Goal: Entertainment & Leisure: Consume media (video, audio)

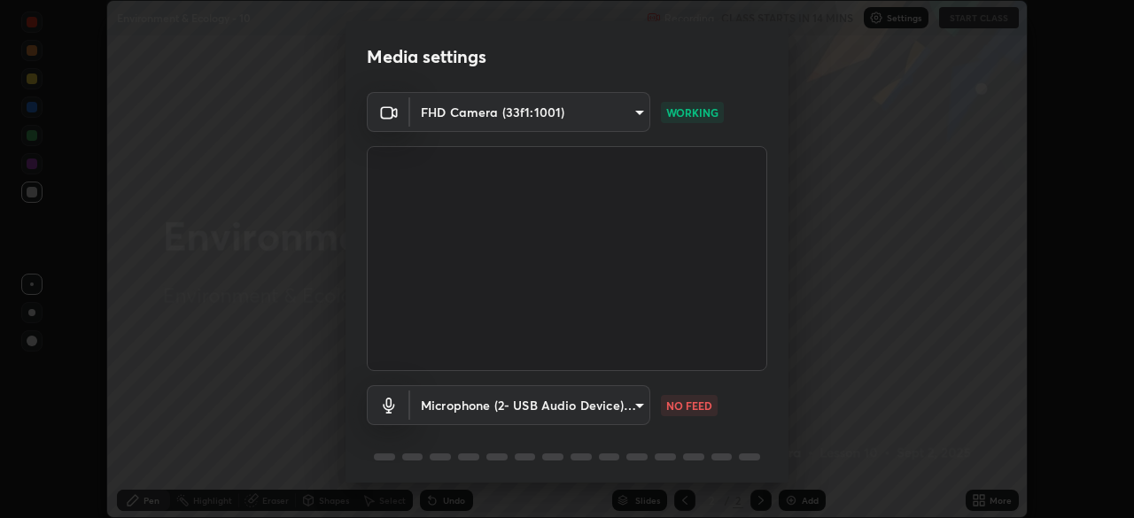
scroll to position [62, 0]
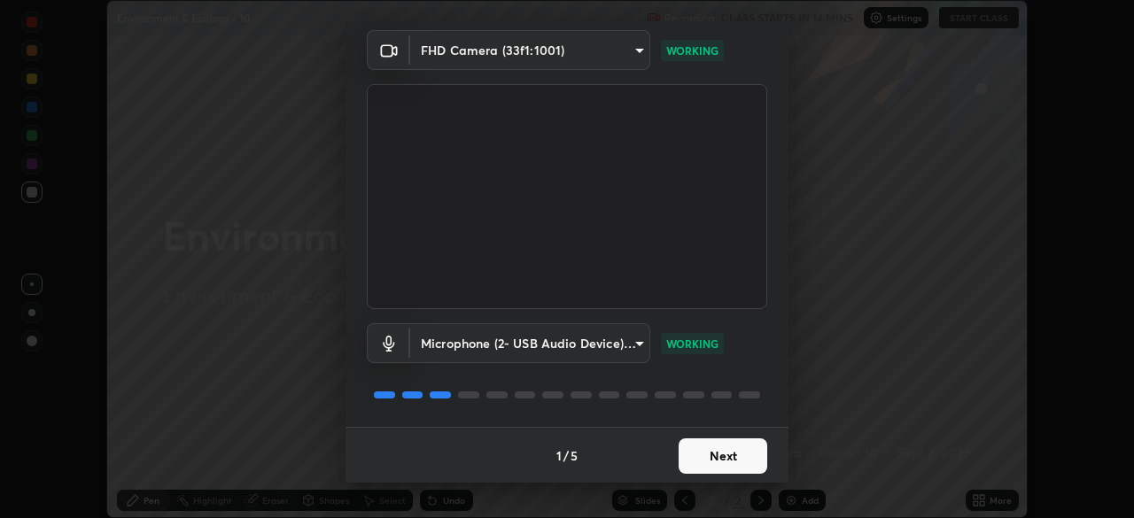
click at [721, 459] on button "Next" at bounding box center [723, 456] width 89 height 35
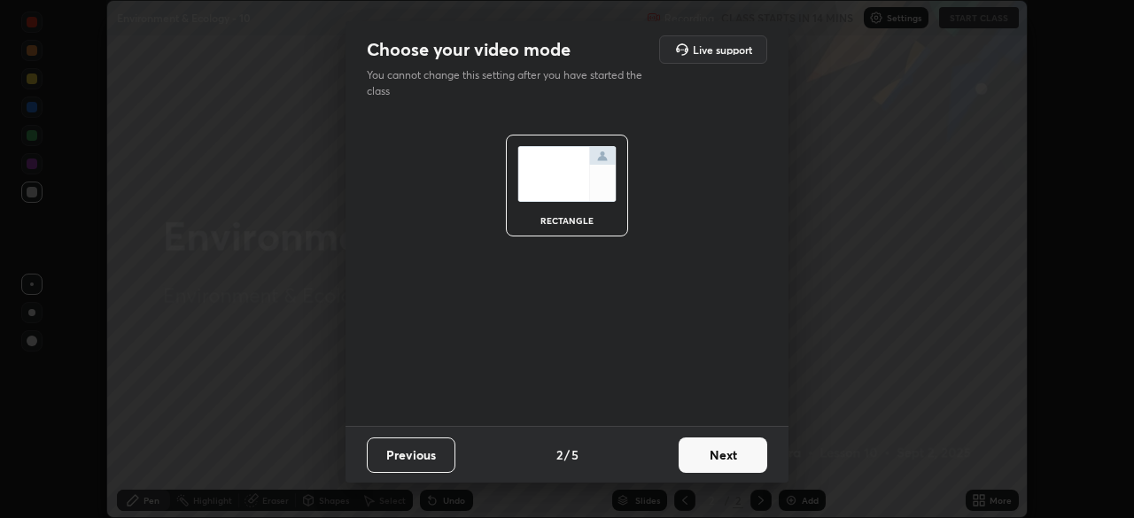
scroll to position [0, 0]
click at [718, 462] on button "Next" at bounding box center [723, 455] width 89 height 35
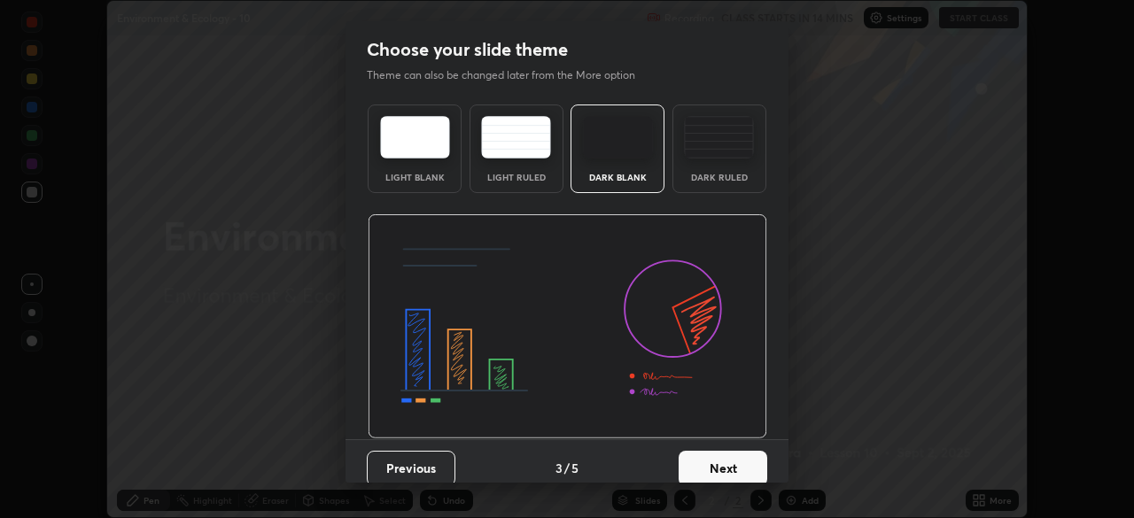
click at [721, 455] on button "Next" at bounding box center [723, 468] width 89 height 35
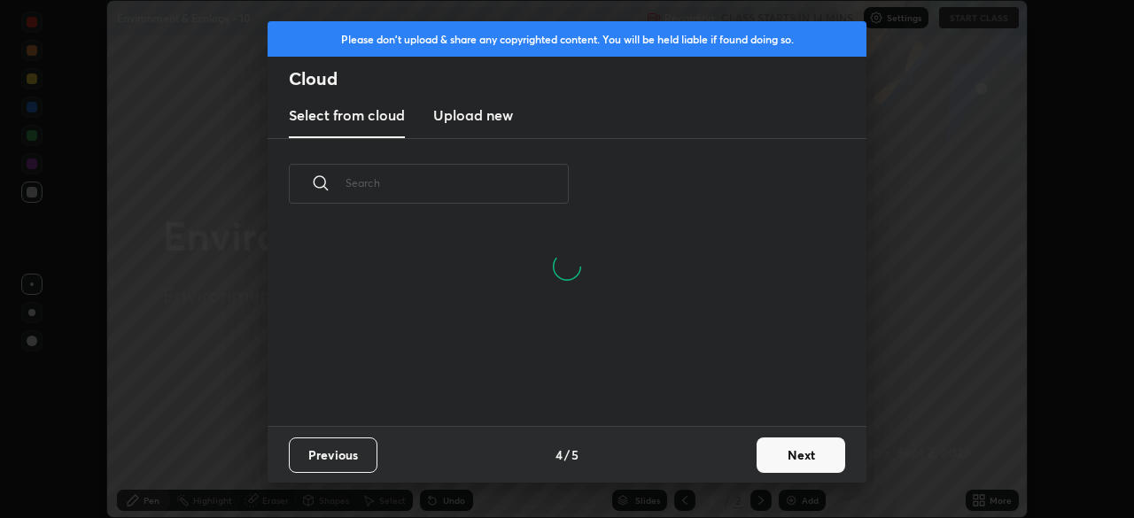
click at [782, 459] on button "Next" at bounding box center [801, 455] width 89 height 35
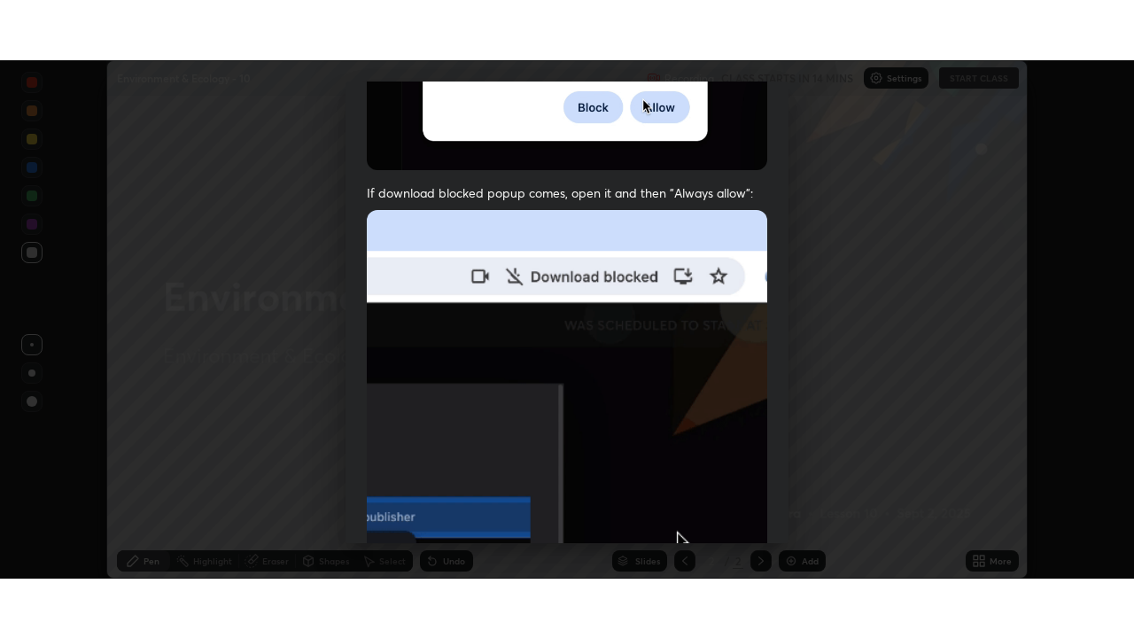
scroll to position [424, 0]
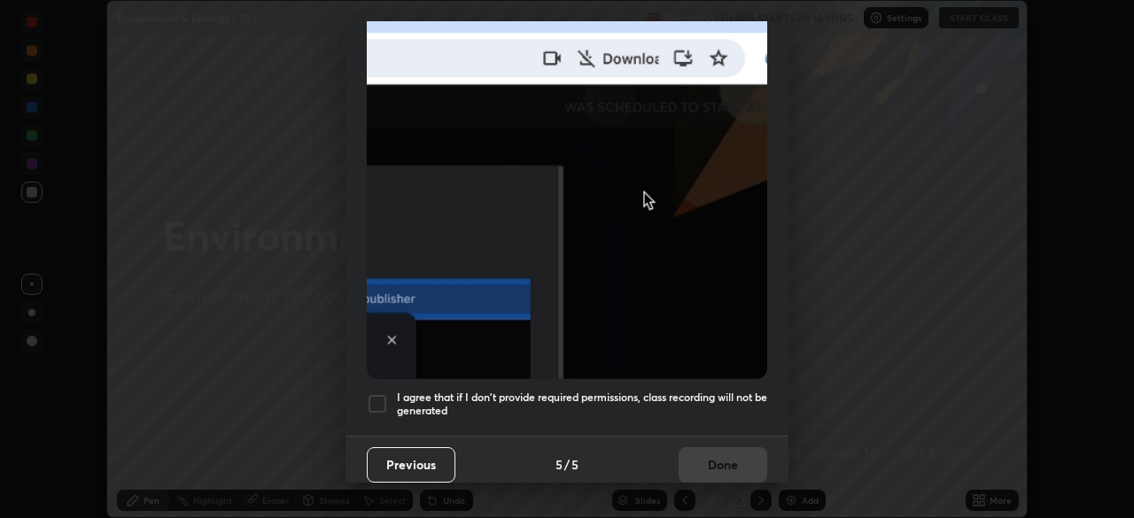
click at [607, 406] on h5 "I agree that if I don't provide required permissions, class recording will not …" at bounding box center [582, 404] width 370 height 27
click at [746, 447] on button "Done" at bounding box center [723, 464] width 89 height 35
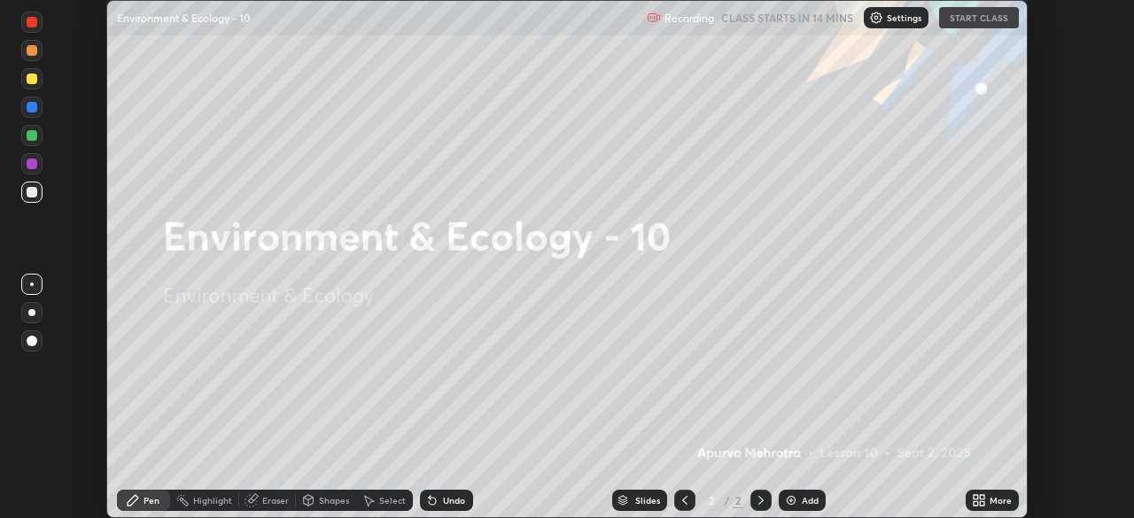
click at [983, 497] on icon at bounding box center [982, 497] width 4 height 4
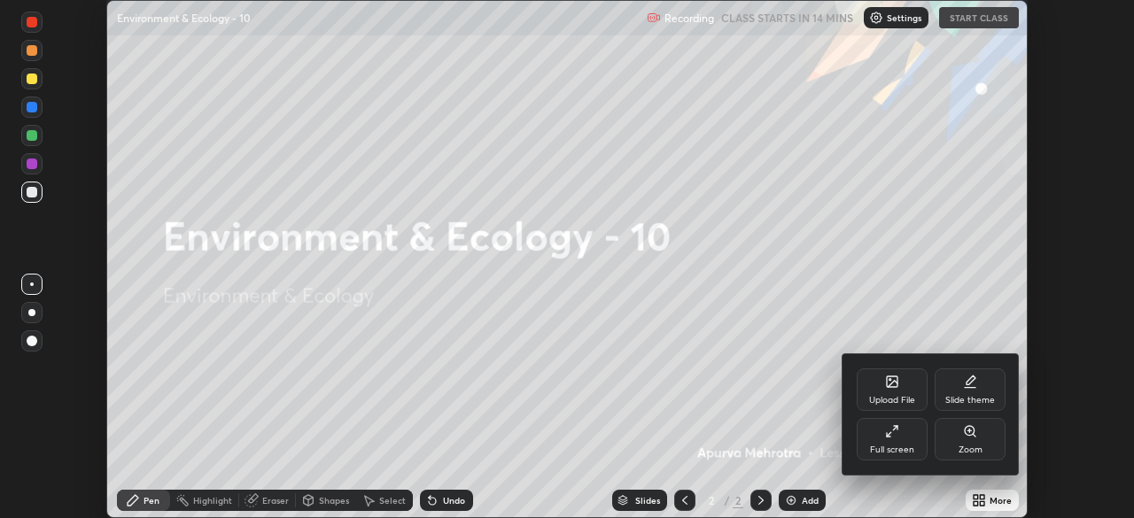
click at [892, 440] on div "Full screen" at bounding box center [892, 439] width 71 height 43
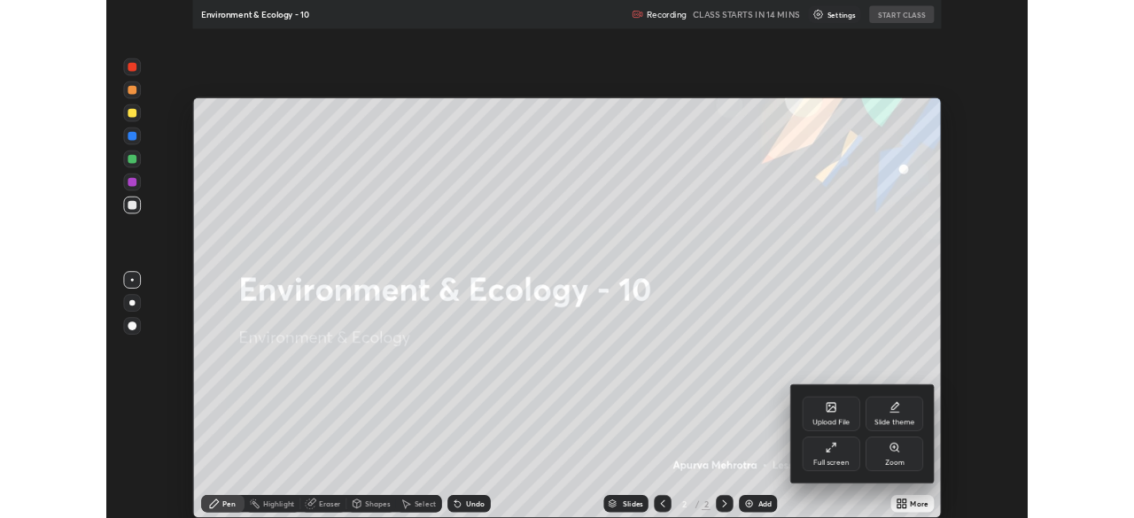
scroll to position [638, 1134]
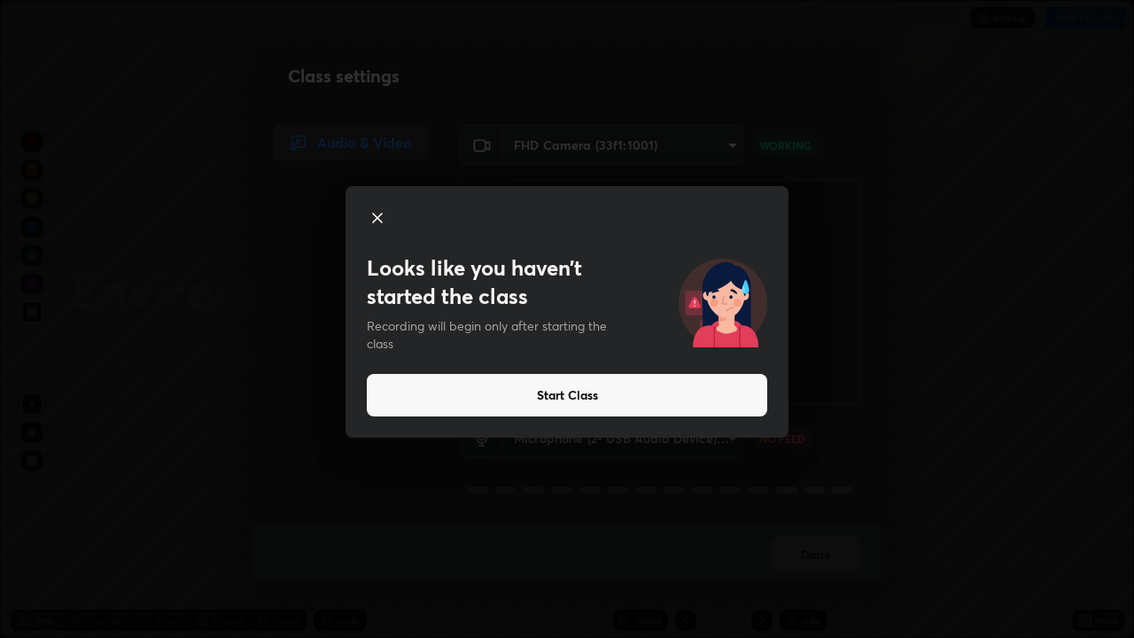
click at [1015, 517] on div "Looks like you haven’t started the class Recording will begin only after starti…" at bounding box center [567, 319] width 1134 height 638
click at [533, 393] on button "Start Class" at bounding box center [567, 395] width 401 height 43
click at [654, 401] on button "Start Class" at bounding box center [567, 395] width 401 height 43
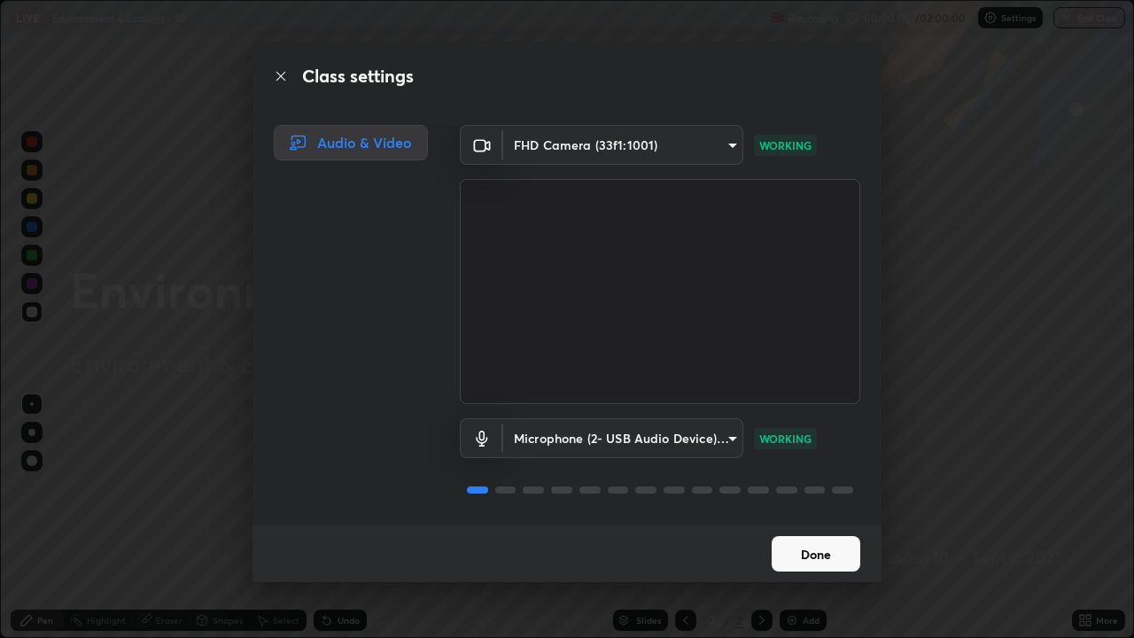
click at [812, 517] on button "Done" at bounding box center [816, 553] width 89 height 35
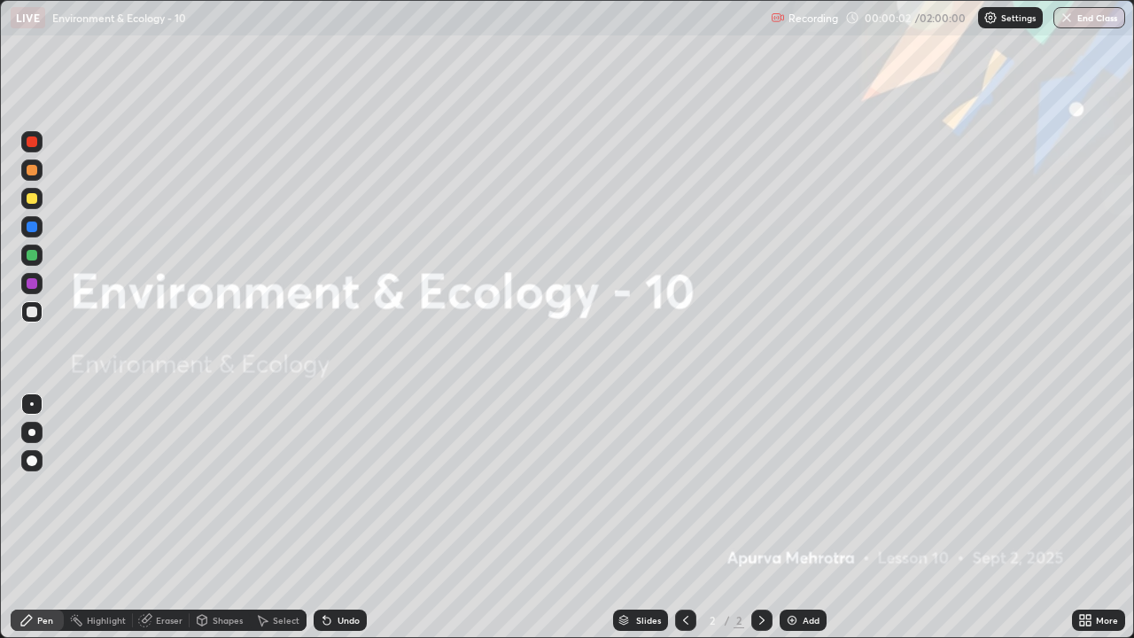
click at [792, 517] on img at bounding box center [792, 620] width 14 height 14
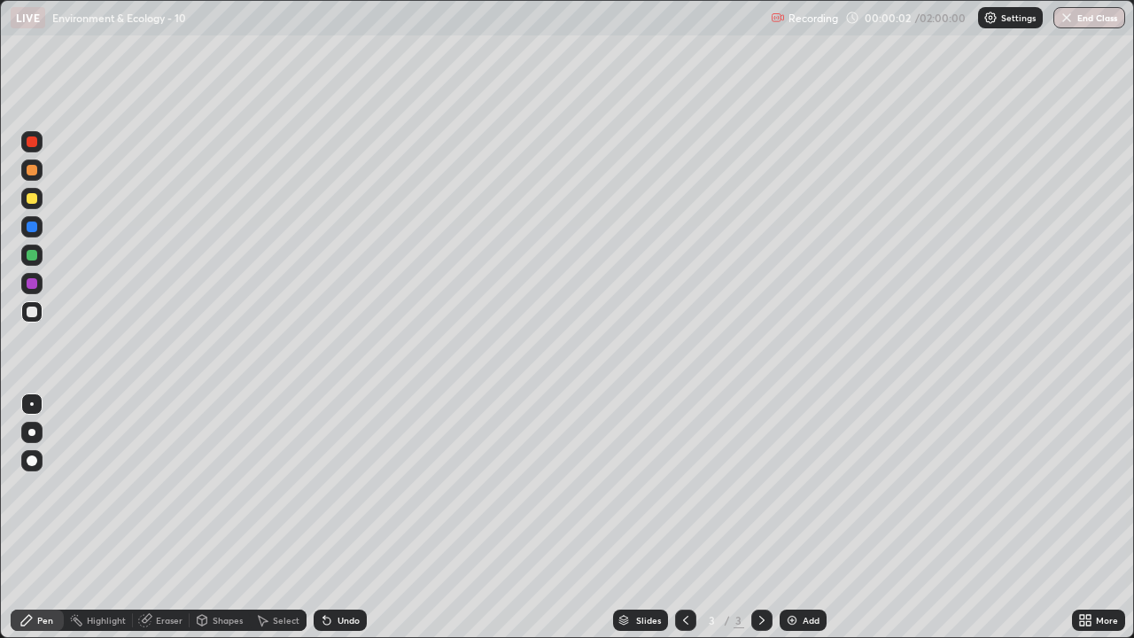
click at [791, 517] on img at bounding box center [792, 620] width 14 height 14
click at [790, 517] on img at bounding box center [792, 620] width 14 height 14
click at [789, 517] on img at bounding box center [792, 620] width 14 height 14
click at [787, 517] on img at bounding box center [792, 620] width 14 height 14
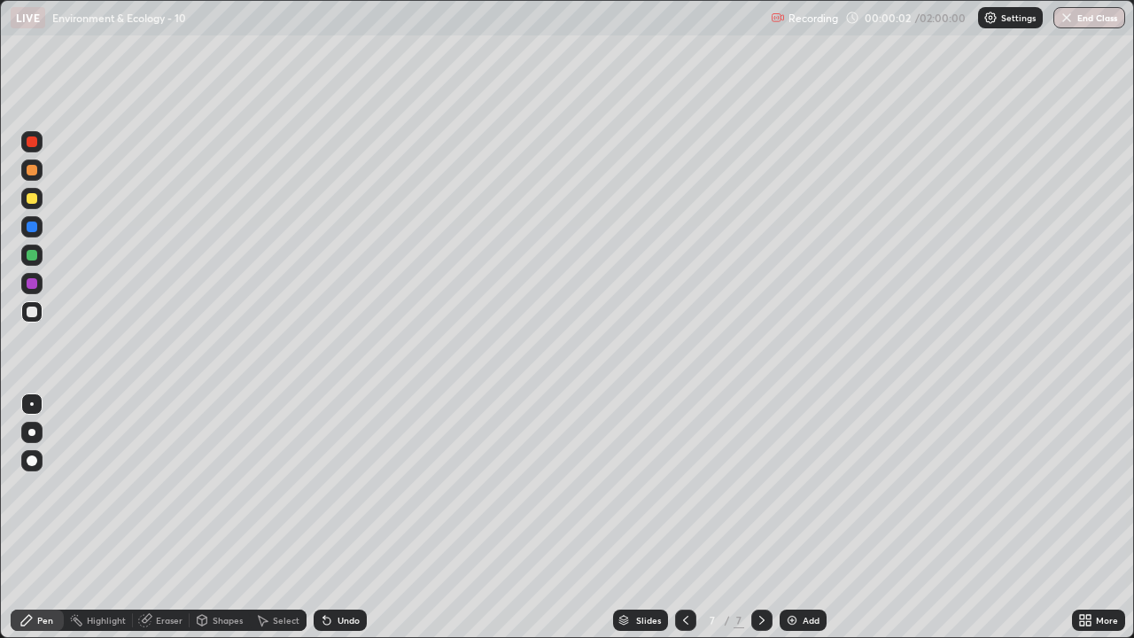
click at [787, 517] on img at bounding box center [792, 620] width 14 height 14
click at [675, 517] on div at bounding box center [685, 620] width 21 height 21
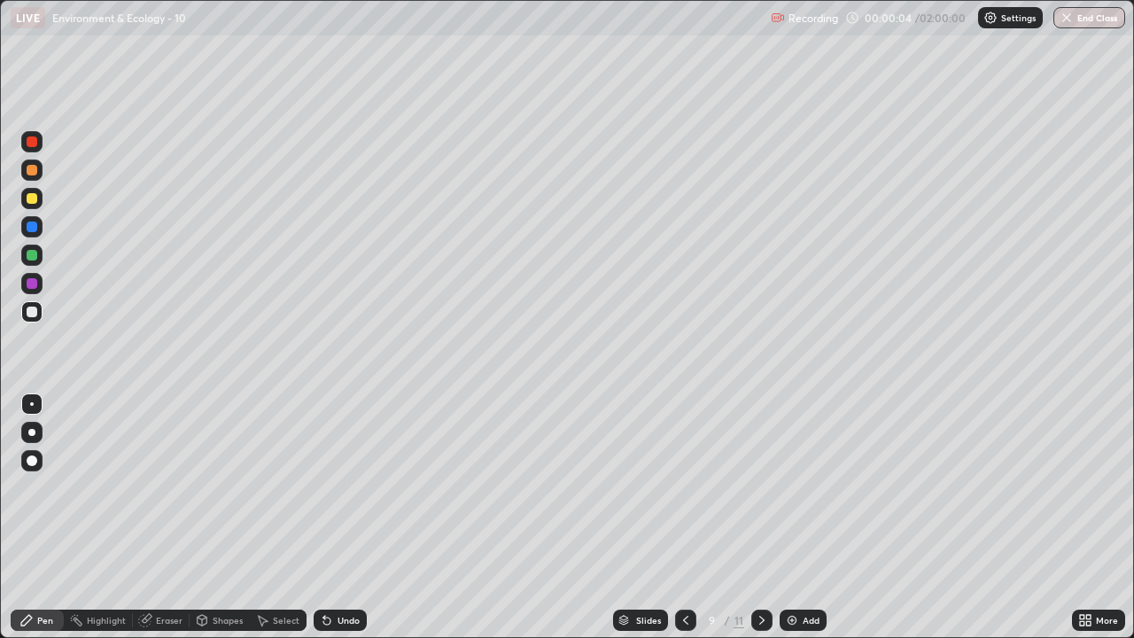
click at [675, 517] on div at bounding box center [685, 620] width 21 height 21
click at [676, 517] on div at bounding box center [685, 620] width 21 height 21
click at [675, 517] on div at bounding box center [685, 620] width 21 height 21
click at [679, 517] on icon at bounding box center [686, 620] width 14 height 14
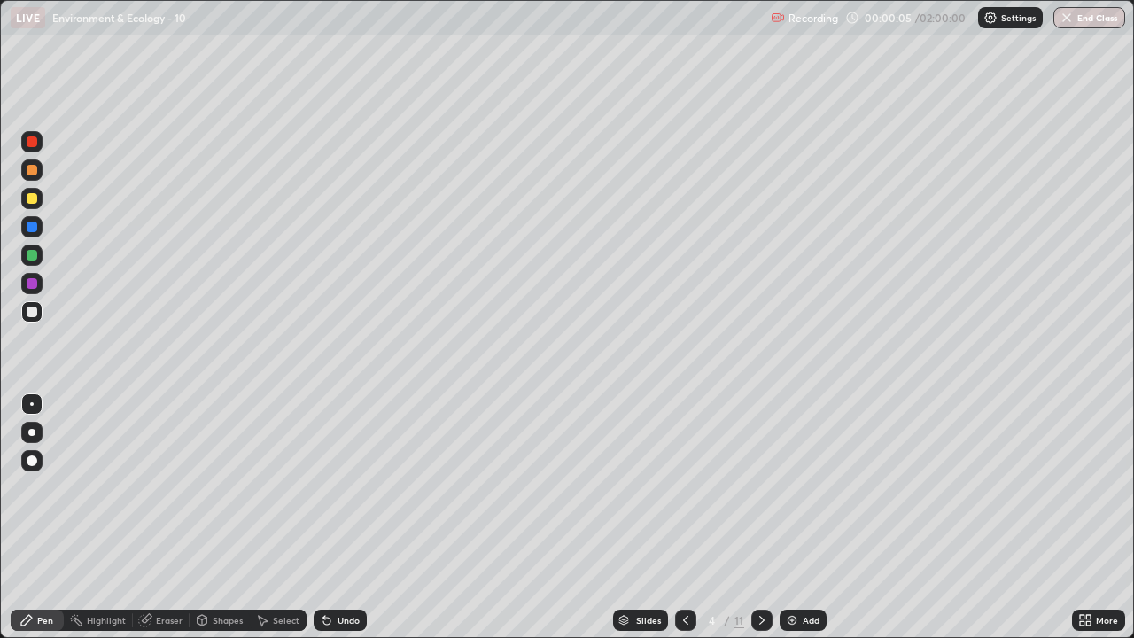
click at [675, 517] on div at bounding box center [685, 620] width 21 height 21
click at [684, 517] on icon at bounding box center [686, 620] width 14 height 14
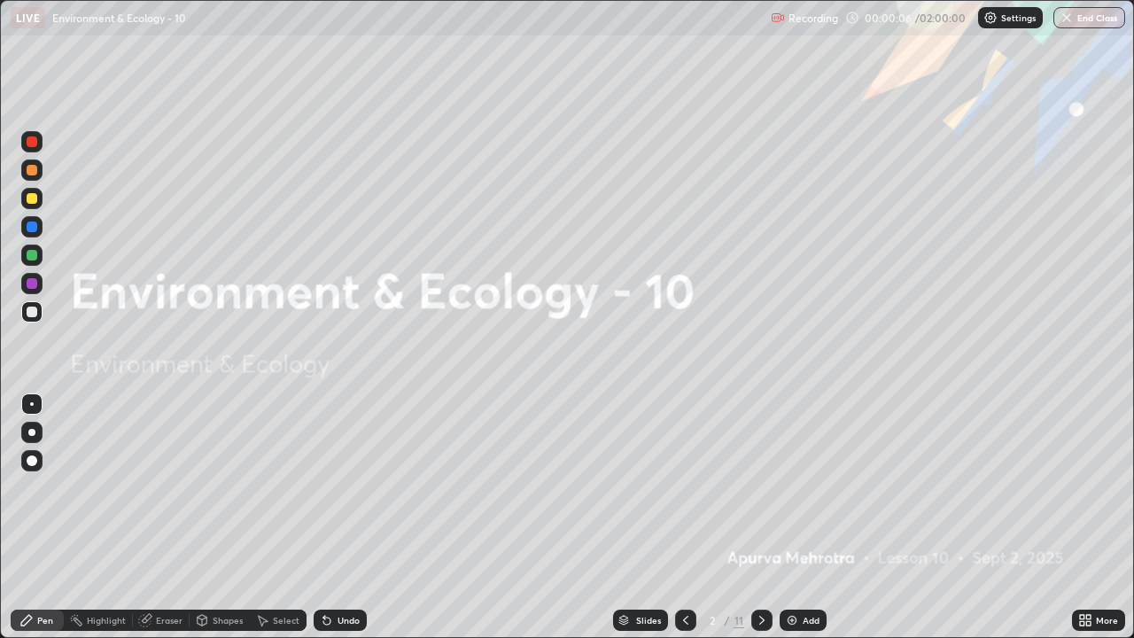
click at [759, 517] on icon at bounding box center [762, 620] width 14 height 14
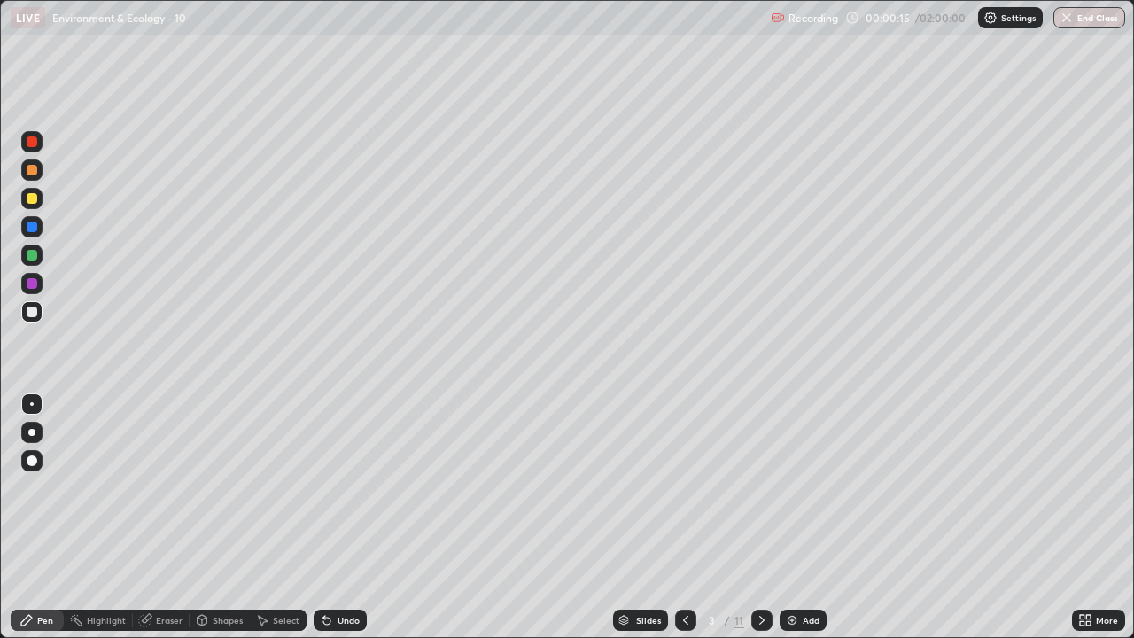
click at [35, 424] on div at bounding box center [31, 432] width 21 height 21
click at [35, 227] on div at bounding box center [32, 227] width 11 height 11
click at [32, 257] on div at bounding box center [32, 255] width 11 height 11
click at [27, 312] on div at bounding box center [32, 312] width 11 height 11
click at [31, 259] on div at bounding box center [32, 255] width 11 height 11
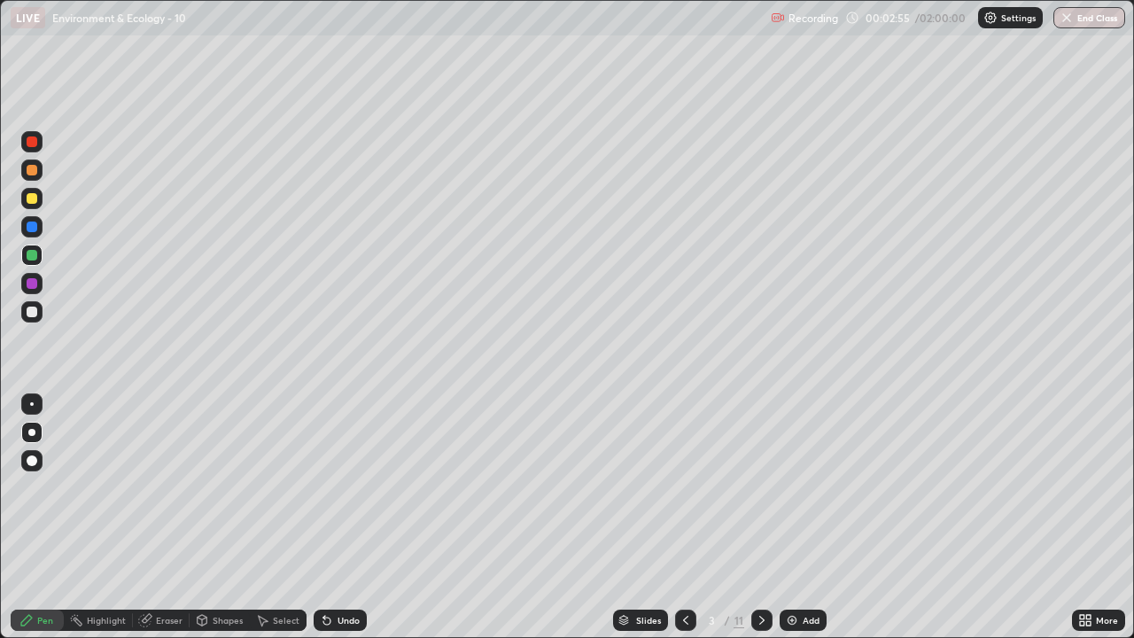
click at [32, 199] on div at bounding box center [32, 198] width 11 height 11
click at [32, 259] on div at bounding box center [32, 255] width 11 height 11
click at [32, 253] on div at bounding box center [32, 255] width 11 height 11
click at [29, 282] on div at bounding box center [32, 283] width 11 height 11
click at [30, 171] on div at bounding box center [32, 170] width 11 height 11
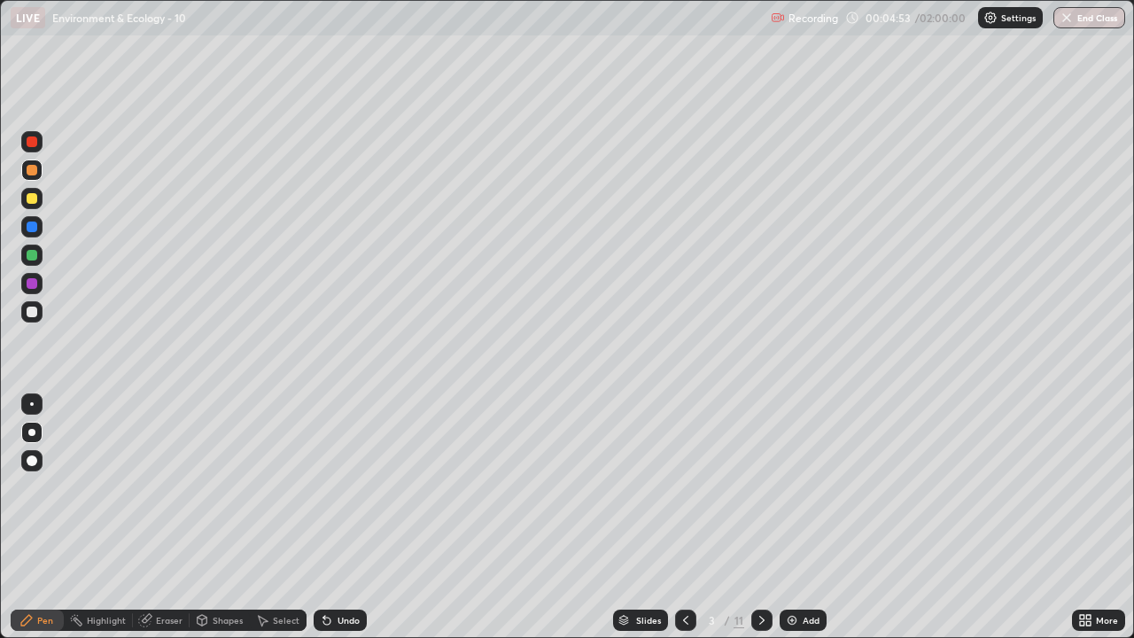
click at [28, 257] on div at bounding box center [32, 255] width 11 height 11
click at [30, 280] on div at bounding box center [32, 283] width 11 height 11
click at [29, 172] on div at bounding box center [32, 170] width 11 height 11
click at [27, 225] on div at bounding box center [32, 227] width 11 height 11
click at [28, 202] on div at bounding box center [32, 198] width 11 height 11
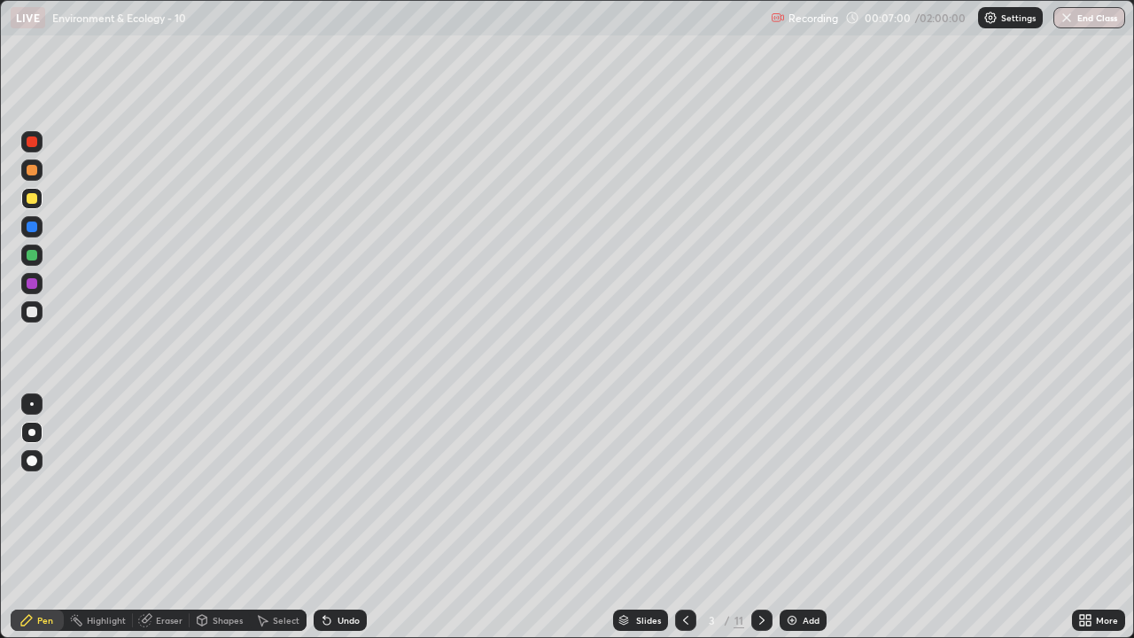
click at [32, 258] on div at bounding box center [32, 255] width 11 height 11
click at [30, 287] on div at bounding box center [32, 283] width 11 height 11
click at [760, 517] on icon at bounding box center [762, 620] width 14 height 14
click at [32, 255] on div at bounding box center [32, 255] width 11 height 11
click at [33, 200] on div at bounding box center [32, 198] width 11 height 11
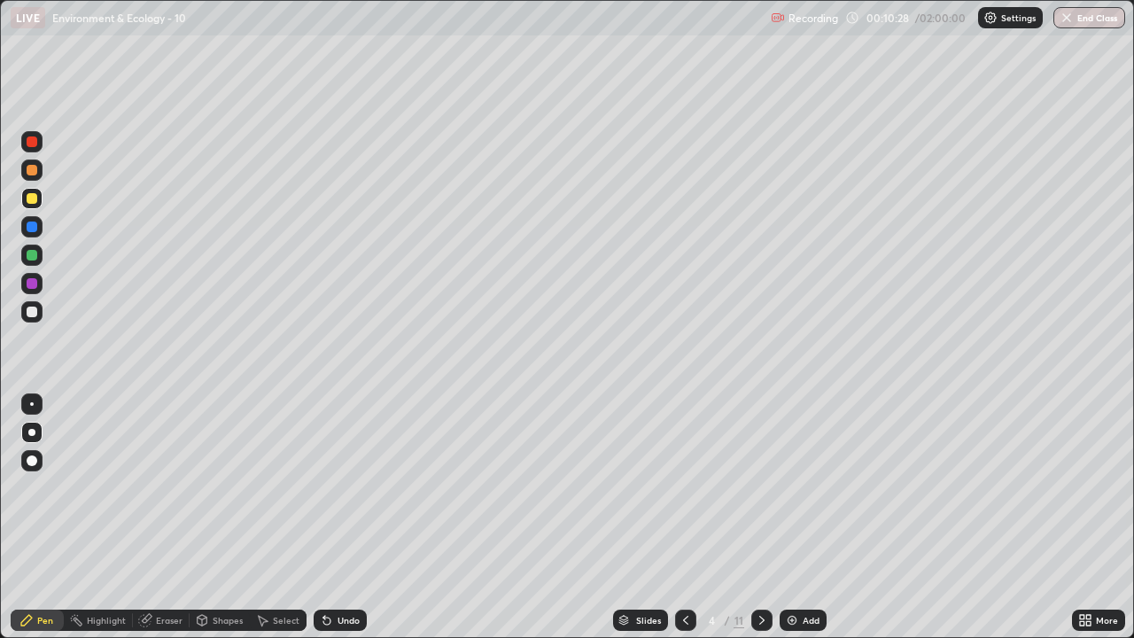
click at [33, 284] on div at bounding box center [32, 283] width 11 height 11
click at [28, 253] on div at bounding box center [32, 255] width 11 height 11
click at [32, 284] on div at bounding box center [32, 283] width 11 height 11
click at [35, 202] on div at bounding box center [32, 198] width 11 height 11
click at [32, 255] on div at bounding box center [32, 255] width 11 height 11
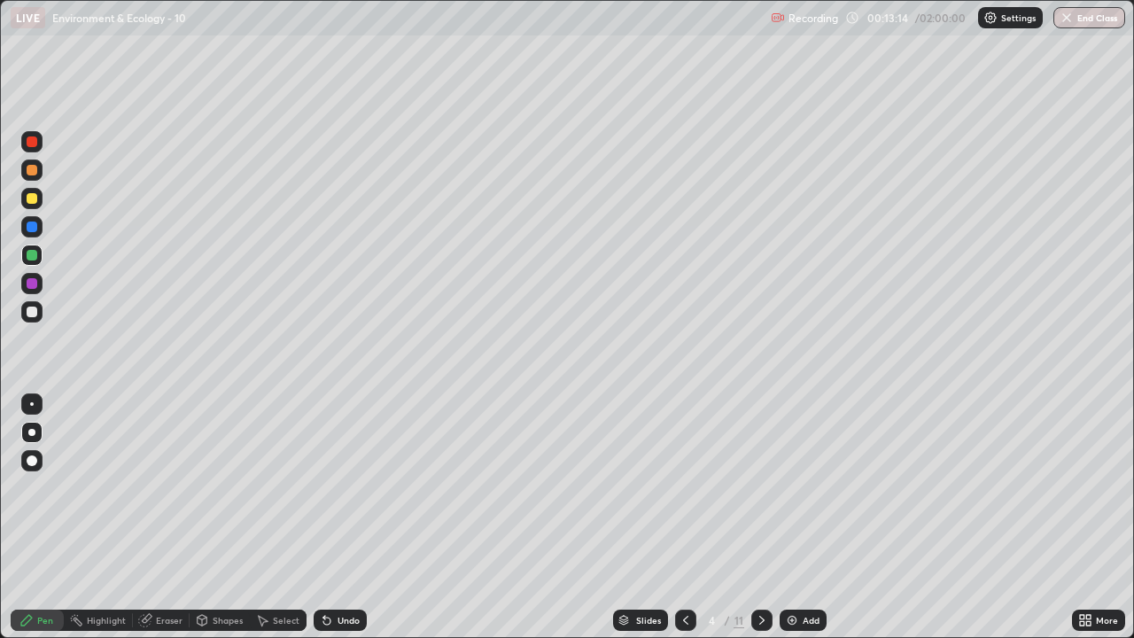
click at [35, 179] on div at bounding box center [31, 169] width 21 height 21
click at [32, 138] on div at bounding box center [32, 141] width 11 height 11
click at [34, 260] on div at bounding box center [32, 255] width 11 height 11
click at [102, 517] on div "Highlight" at bounding box center [106, 620] width 39 height 9
click at [30, 517] on icon at bounding box center [31, 561] width 4 height 4
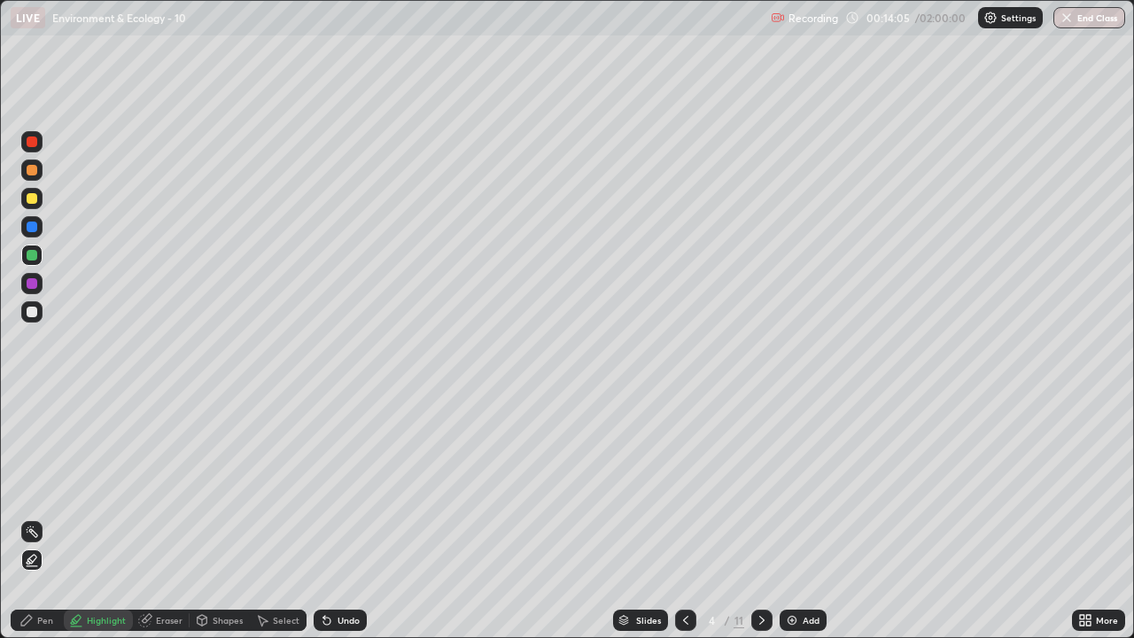
click at [32, 171] on div at bounding box center [32, 170] width 11 height 11
click at [40, 517] on div "Pen" at bounding box center [45, 620] width 16 height 9
click at [33, 198] on div at bounding box center [32, 198] width 11 height 11
click at [93, 517] on div "Highlight" at bounding box center [106, 620] width 39 height 9
click at [31, 256] on div at bounding box center [32, 255] width 11 height 11
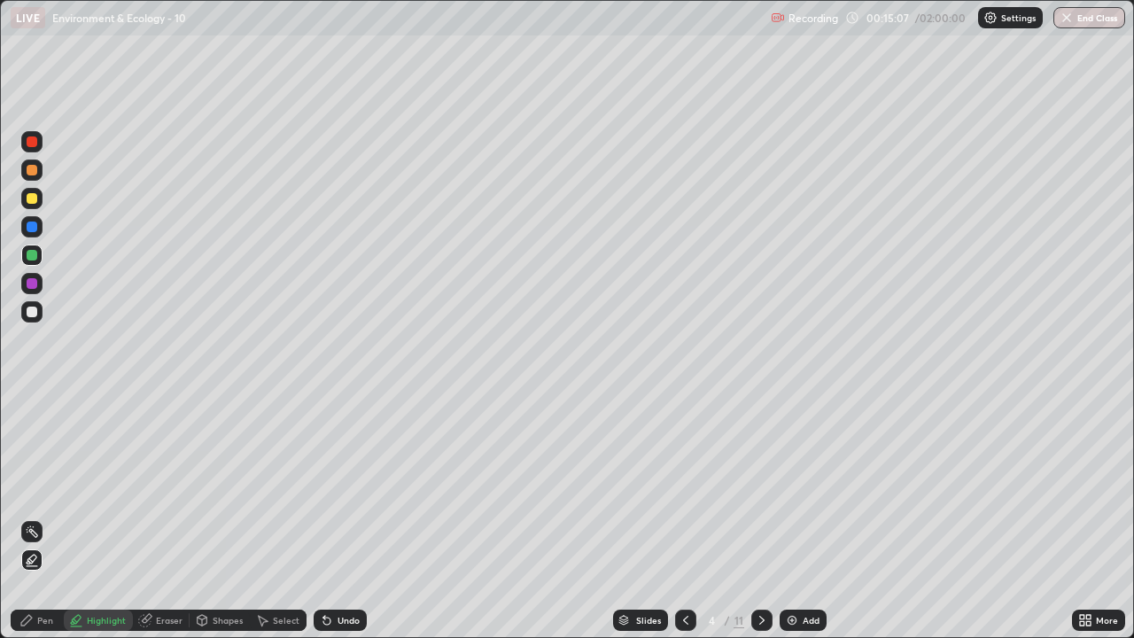
click at [40, 517] on div "Pen" at bounding box center [45, 620] width 16 height 9
click at [27, 145] on div at bounding box center [32, 141] width 11 height 11
click at [31, 311] on div at bounding box center [32, 312] width 11 height 11
click at [32, 228] on div at bounding box center [32, 227] width 11 height 11
click at [32, 198] on div at bounding box center [32, 198] width 11 height 11
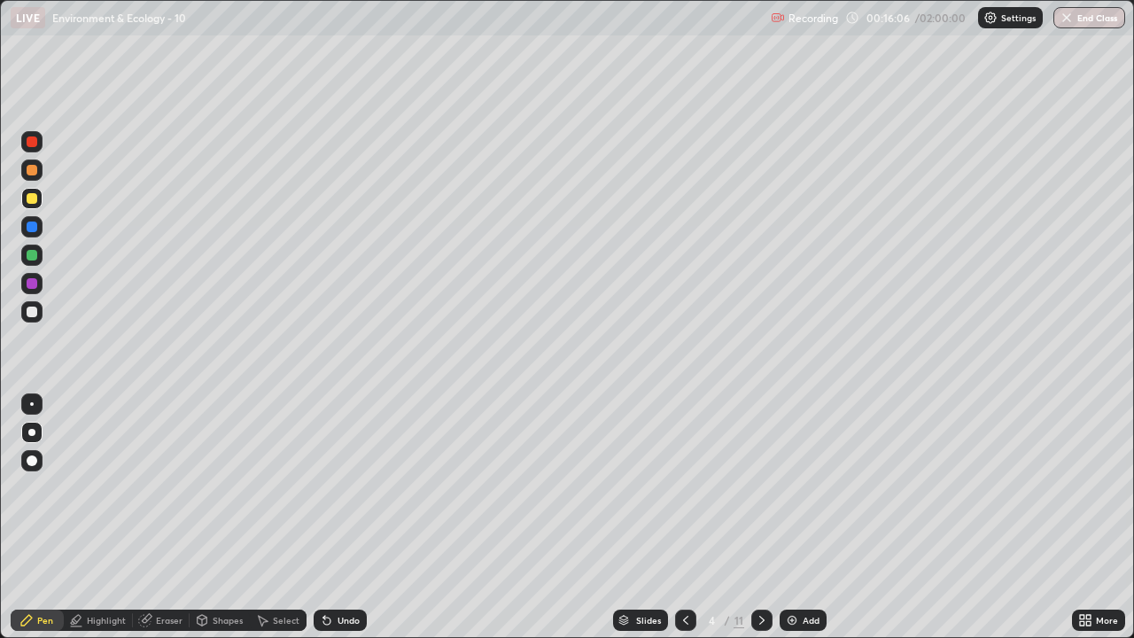
click at [28, 141] on div at bounding box center [32, 141] width 11 height 11
click at [38, 225] on div at bounding box center [31, 226] width 21 height 21
click at [28, 171] on div at bounding box center [32, 170] width 11 height 11
click at [35, 307] on div at bounding box center [32, 312] width 11 height 11
click at [31, 174] on div at bounding box center [32, 170] width 11 height 11
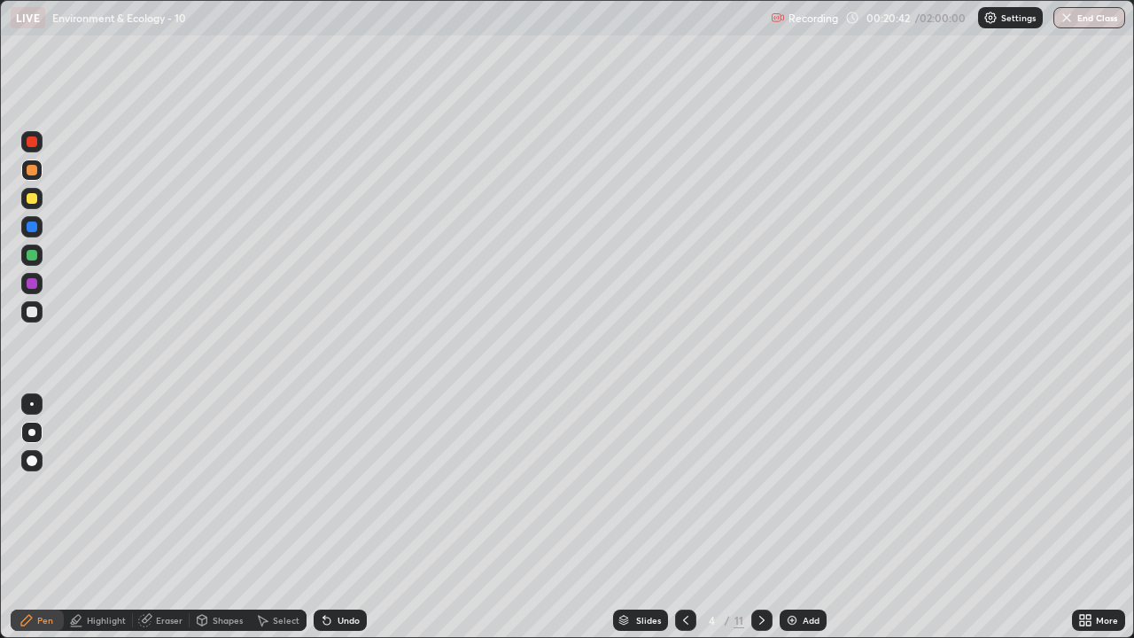
click at [30, 203] on div at bounding box center [32, 198] width 11 height 11
click at [420, 436] on icon at bounding box center [421, 437] width 2 height 2
click at [28, 314] on div at bounding box center [32, 312] width 11 height 11
click at [32, 284] on div at bounding box center [32, 283] width 11 height 11
click at [22, 258] on div at bounding box center [31, 255] width 21 height 21
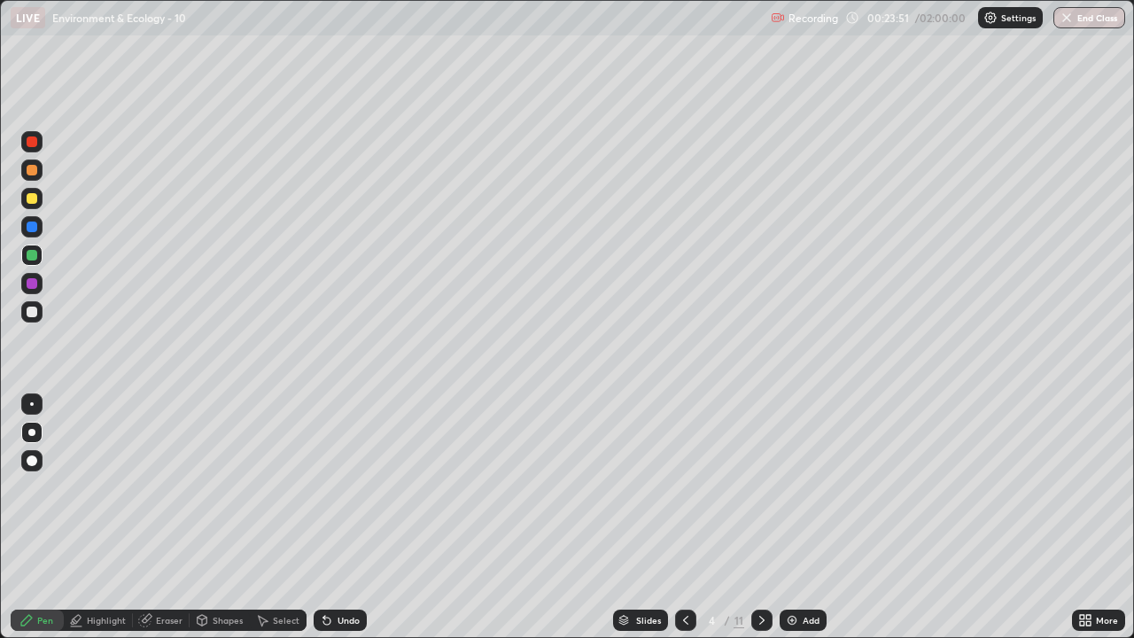
click at [339, 517] on div "Undo" at bounding box center [349, 620] width 22 height 9
click at [342, 517] on div "Undo" at bounding box center [349, 620] width 22 height 9
click at [30, 200] on div at bounding box center [32, 198] width 11 height 11
click at [760, 517] on icon at bounding box center [762, 620] width 14 height 14
click at [32, 201] on div at bounding box center [32, 198] width 11 height 11
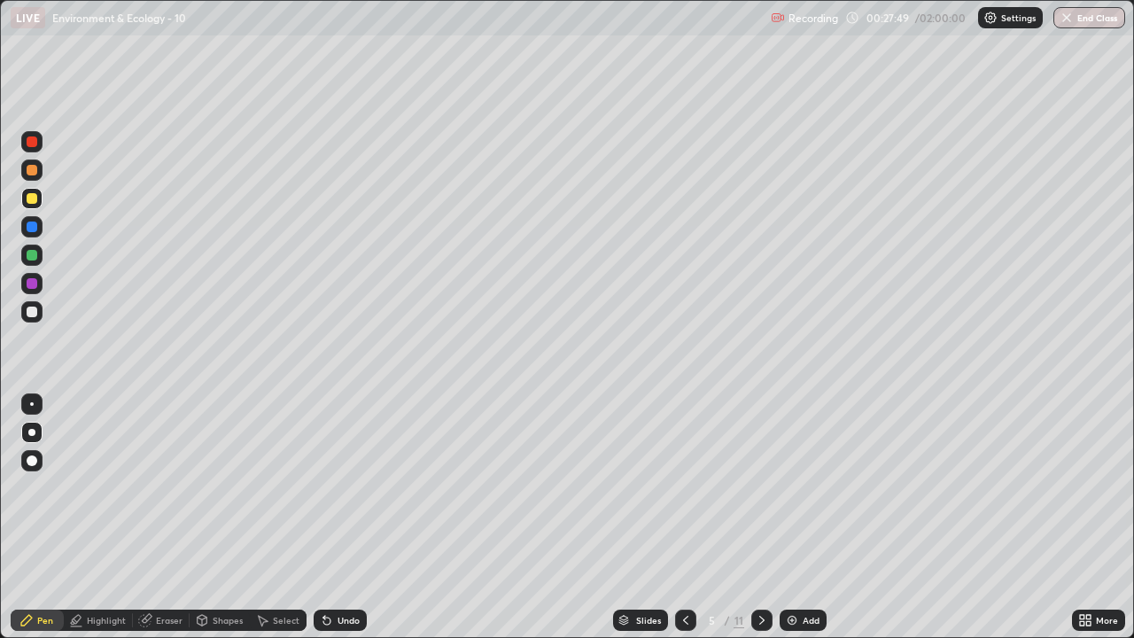
click at [32, 231] on div at bounding box center [32, 227] width 11 height 11
click at [28, 257] on div at bounding box center [32, 255] width 11 height 11
click at [32, 310] on div at bounding box center [32, 312] width 11 height 11
click at [32, 170] on div at bounding box center [32, 170] width 11 height 11
click at [32, 310] on div at bounding box center [32, 312] width 11 height 11
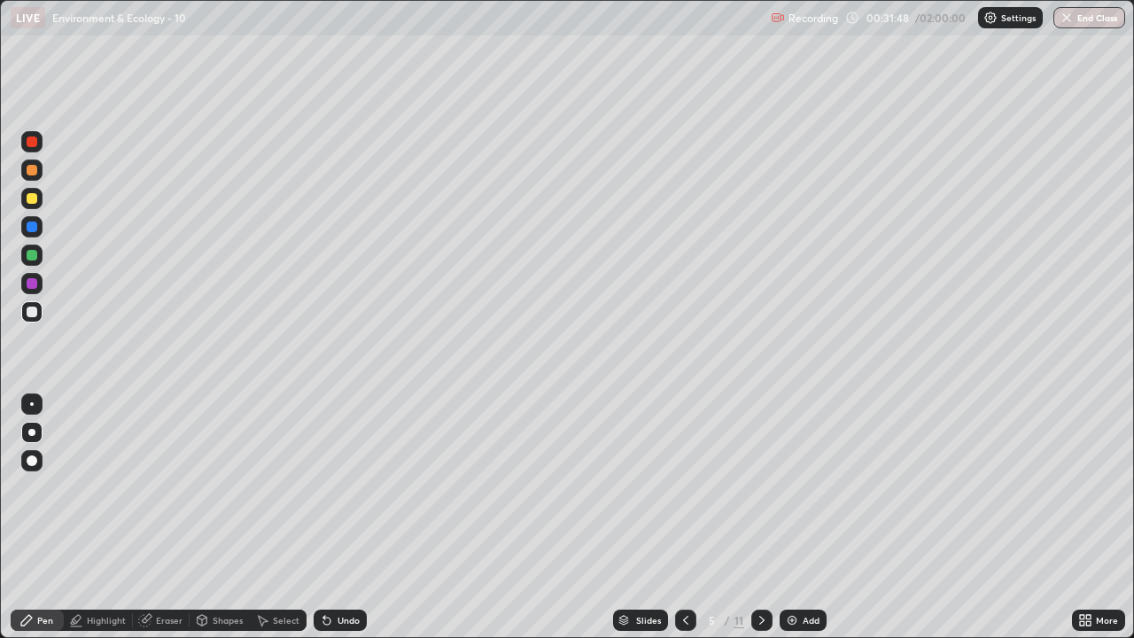
click at [32, 206] on div at bounding box center [31, 198] width 21 height 21
click at [33, 255] on div at bounding box center [32, 255] width 11 height 11
click at [32, 284] on div at bounding box center [32, 283] width 11 height 11
click at [32, 198] on div at bounding box center [32, 198] width 11 height 11
click at [27, 258] on div at bounding box center [32, 255] width 11 height 11
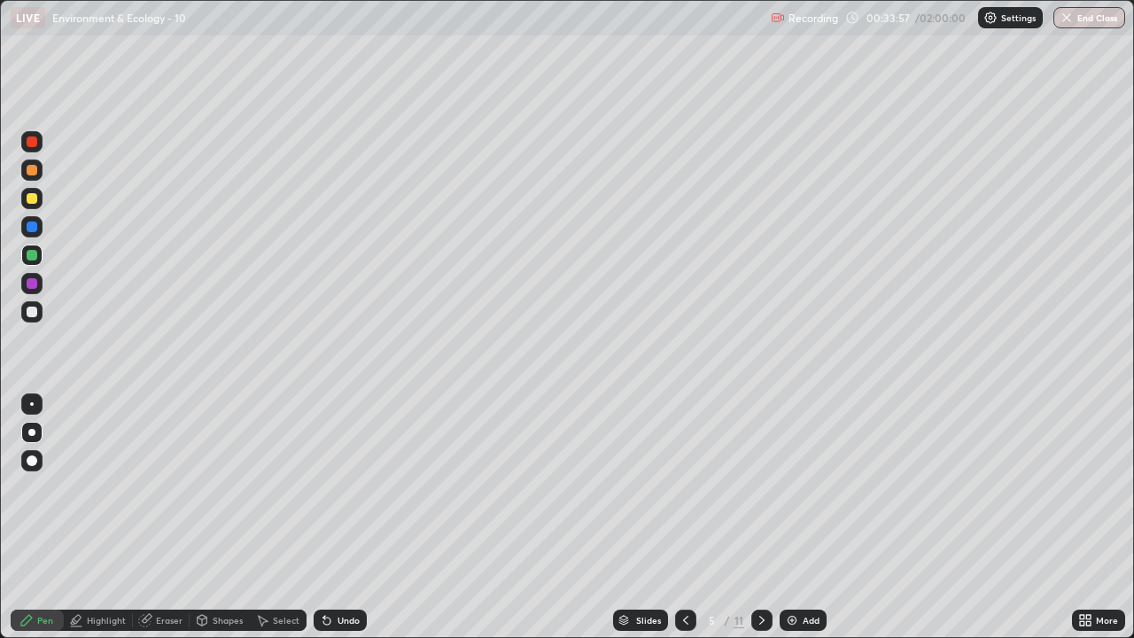
click at [27, 287] on div at bounding box center [32, 283] width 11 height 11
click at [32, 198] on div at bounding box center [32, 198] width 11 height 11
click at [29, 171] on div at bounding box center [32, 170] width 11 height 11
click at [35, 198] on div at bounding box center [32, 198] width 11 height 11
click at [30, 149] on div at bounding box center [31, 141] width 21 height 21
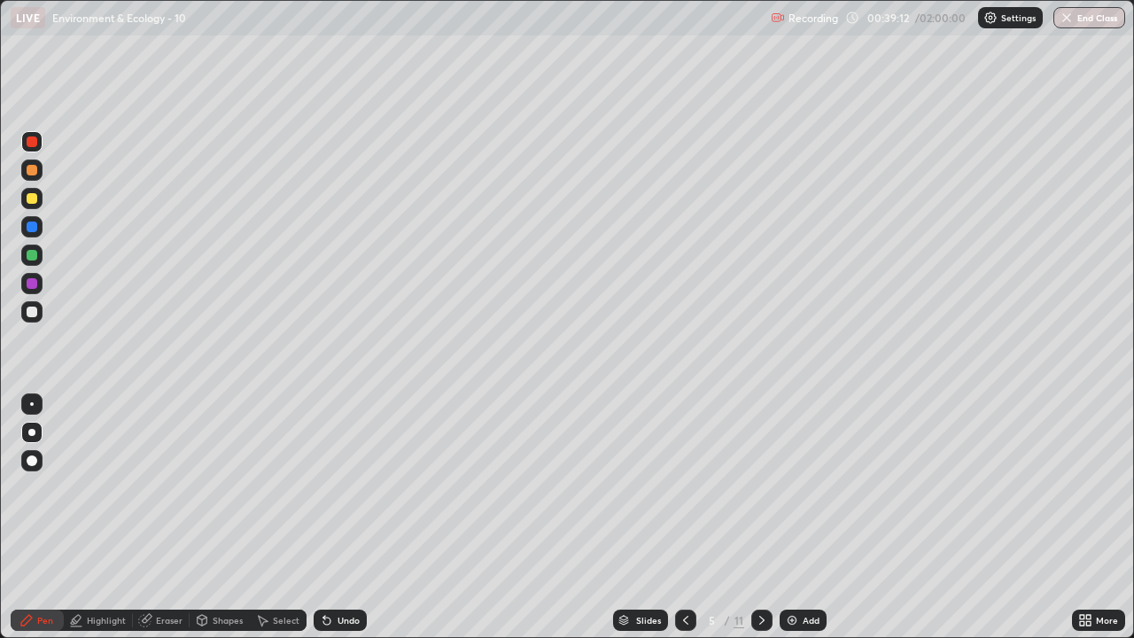
click at [28, 262] on div at bounding box center [31, 255] width 21 height 21
click at [758, 517] on icon at bounding box center [762, 620] width 14 height 14
click at [31, 225] on div at bounding box center [32, 227] width 11 height 11
click at [30, 200] on div at bounding box center [32, 198] width 11 height 11
click at [31, 305] on div at bounding box center [31, 311] width 21 height 21
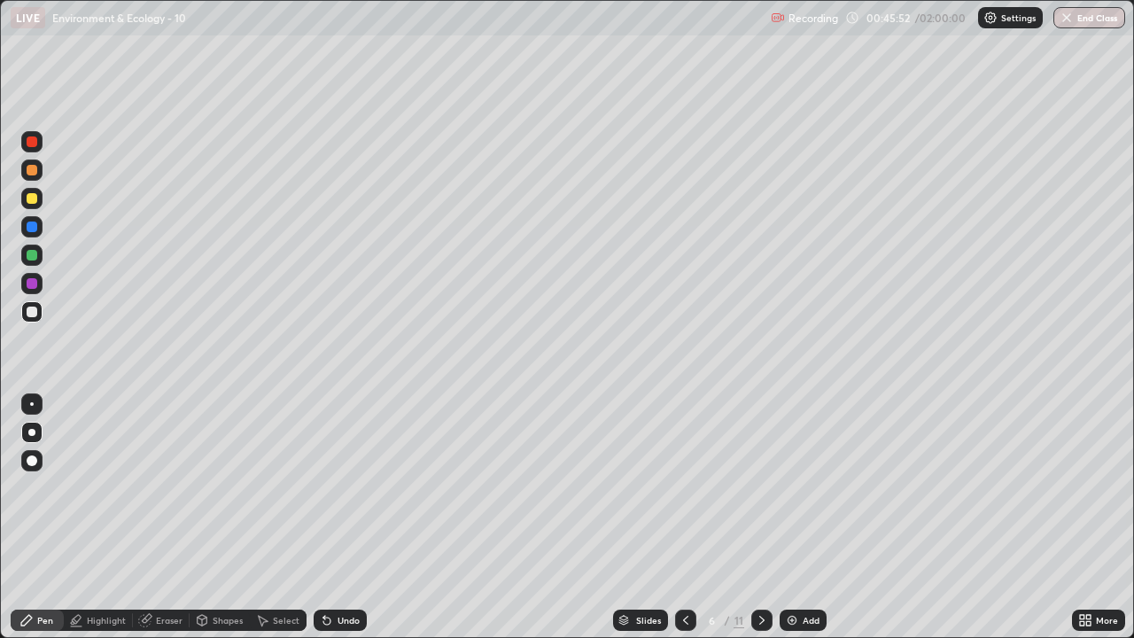
click at [32, 170] on div at bounding box center [32, 170] width 11 height 11
click at [338, 517] on div "Undo" at bounding box center [349, 620] width 22 height 9
click at [339, 517] on div "Undo" at bounding box center [349, 620] width 22 height 9
click at [343, 517] on div "Undo" at bounding box center [349, 620] width 22 height 9
click at [34, 263] on div at bounding box center [31, 255] width 21 height 21
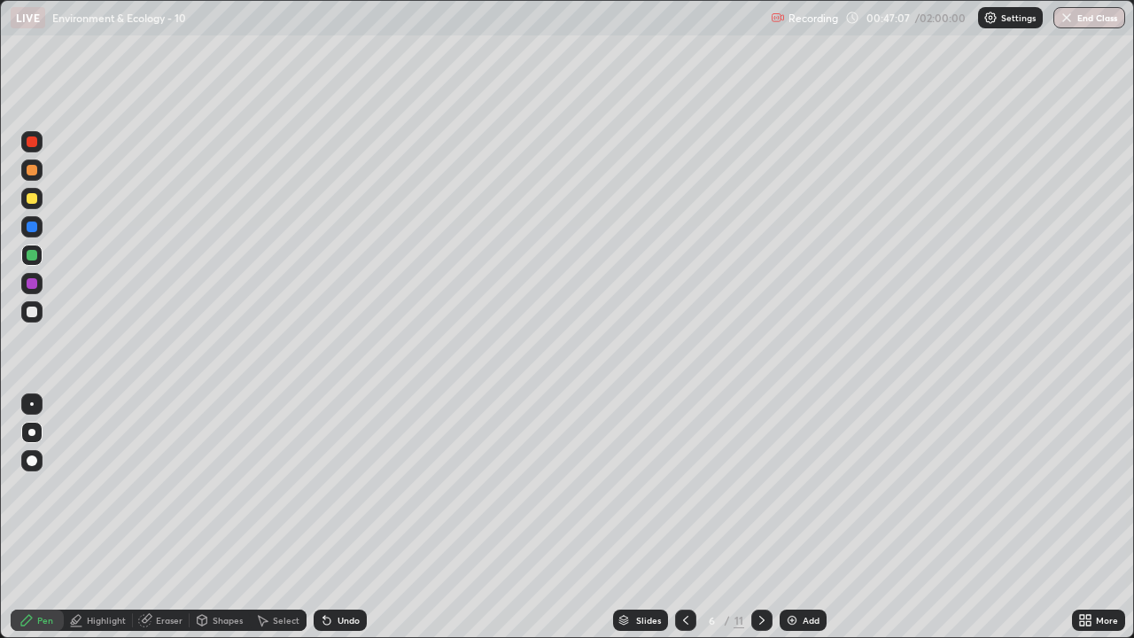
click at [27, 264] on div at bounding box center [31, 255] width 21 height 21
click at [34, 172] on div at bounding box center [32, 170] width 11 height 11
click at [28, 257] on div at bounding box center [32, 255] width 11 height 11
click at [35, 459] on div at bounding box center [32, 460] width 11 height 11
click at [32, 205] on div at bounding box center [31, 198] width 21 height 21
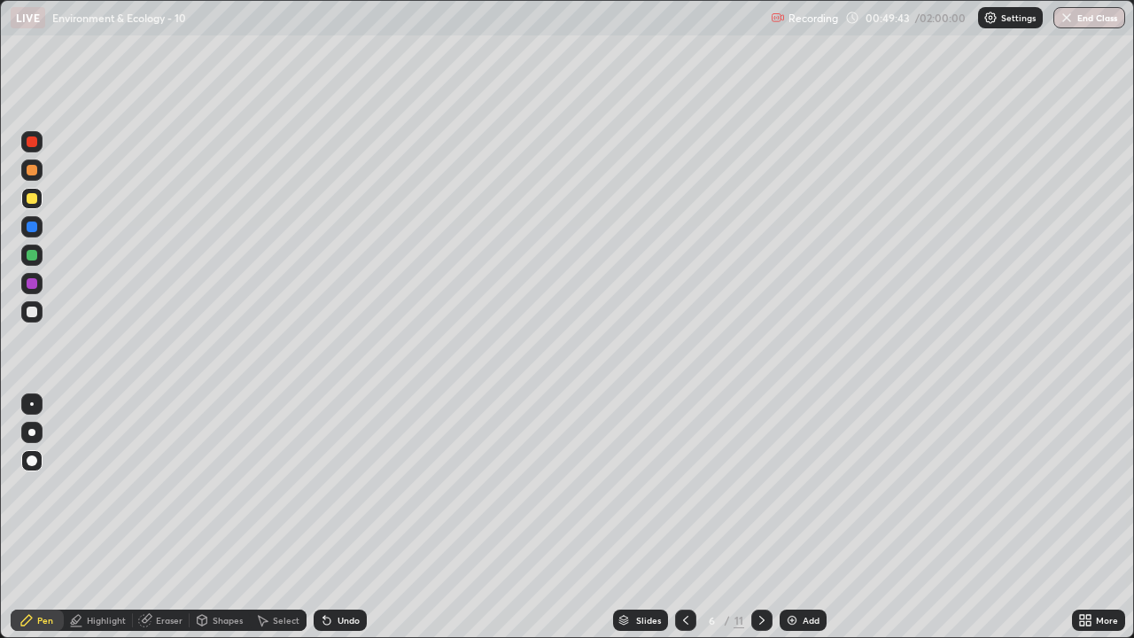
click at [30, 283] on div at bounding box center [32, 283] width 11 height 11
click at [33, 257] on div at bounding box center [32, 255] width 11 height 11
click at [32, 308] on div at bounding box center [32, 312] width 11 height 11
click at [29, 172] on div at bounding box center [32, 170] width 11 height 11
click at [30, 255] on div at bounding box center [32, 255] width 11 height 11
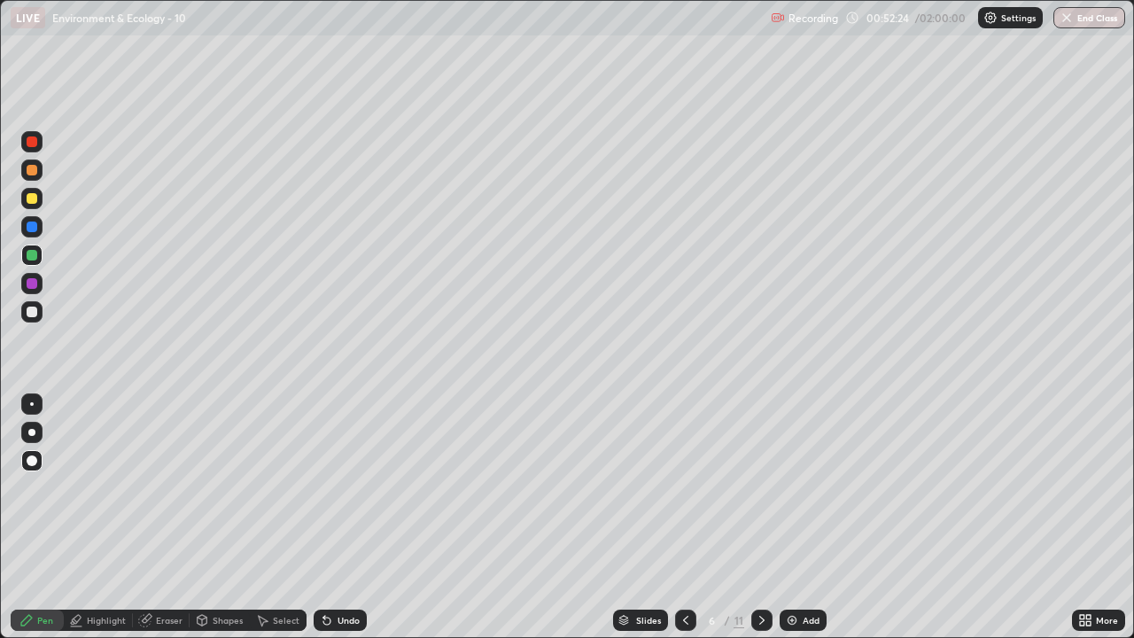
click at [32, 313] on div at bounding box center [32, 312] width 11 height 11
click at [32, 195] on div at bounding box center [32, 198] width 11 height 11
click at [112, 517] on div "Highlight" at bounding box center [98, 620] width 69 height 21
click at [32, 284] on div at bounding box center [32, 283] width 11 height 11
click at [39, 517] on div "Pen" at bounding box center [45, 620] width 16 height 9
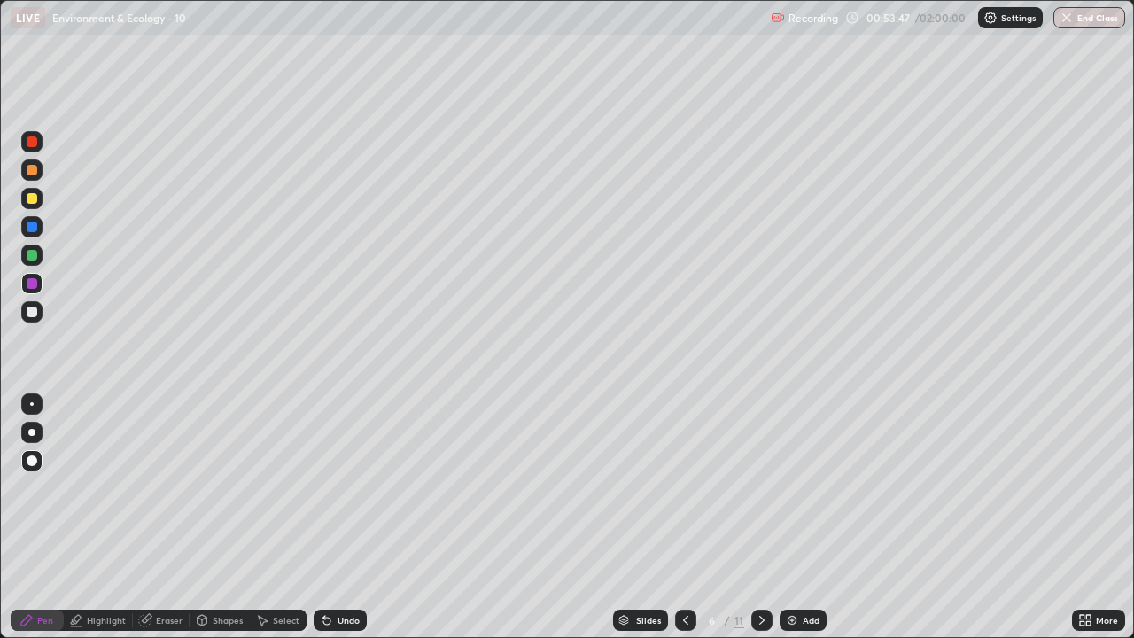
click at [35, 229] on div at bounding box center [32, 227] width 11 height 11
click at [29, 284] on div at bounding box center [32, 283] width 11 height 11
click at [32, 260] on div at bounding box center [32, 255] width 11 height 11
click at [33, 315] on div at bounding box center [32, 312] width 11 height 11
click at [760, 517] on icon at bounding box center [762, 620] width 14 height 14
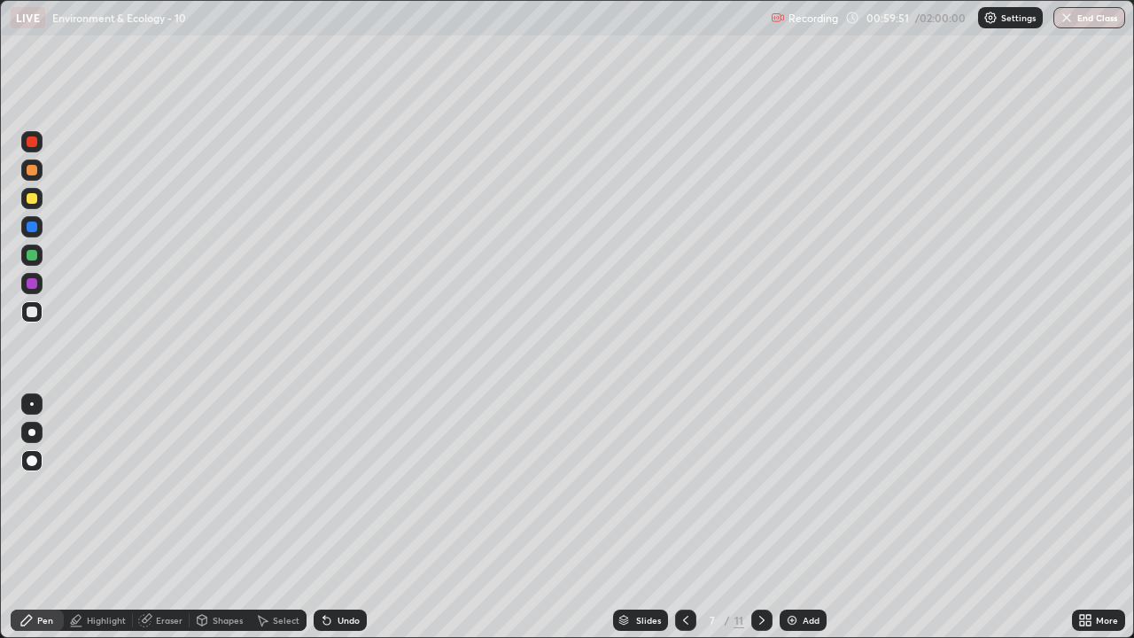
click at [27, 256] on div at bounding box center [32, 255] width 11 height 11
click at [31, 314] on div at bounding box center [32, 312] width 11 height 11
click at [33, 203] on div at bounding box center [32, 198] width 11 height 11
click at [37, 314] on div at bounding box center [31, 311] width 21 height 21
click at [27, 284] on div at bounding box center [32, 283] width 11 height 11
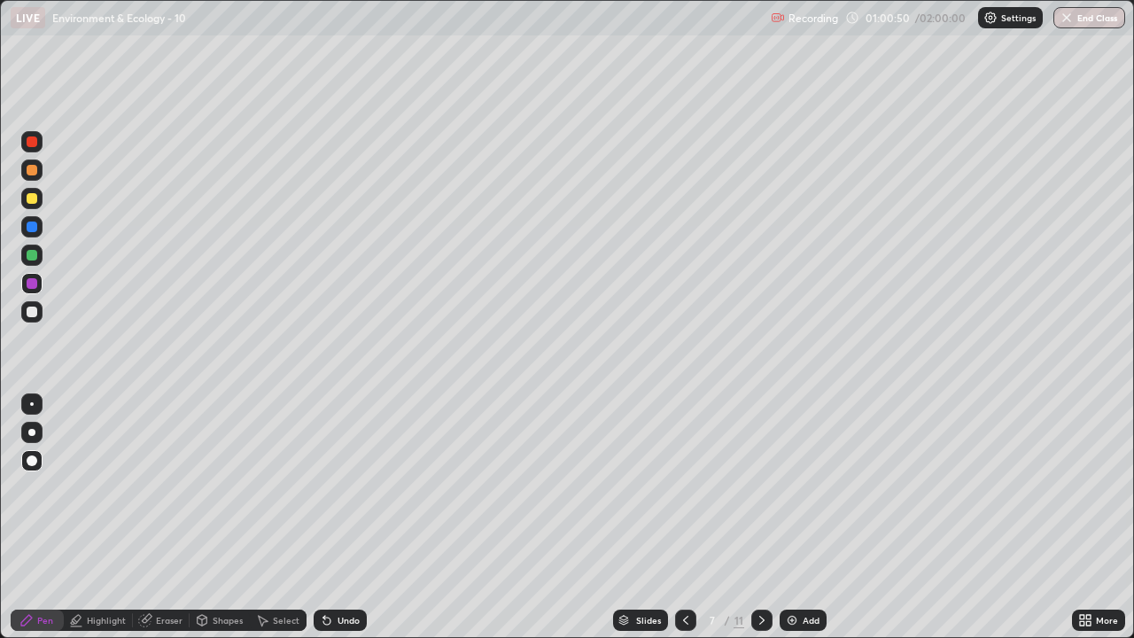
click at [33, 225] on div at bounding box center [32, 227] width 11 height 11
click at [32, 255] on div at bounding box center [32, 255] width 11 height 11
click at [30, 168] on div at bounding box center [32, 170] width 11 height 11
click at [33, 255] on div at bounding box center [32, 255] width 11 height 11
click at [35, 145] on div at bounding box center [32, 141] width 11 height 11
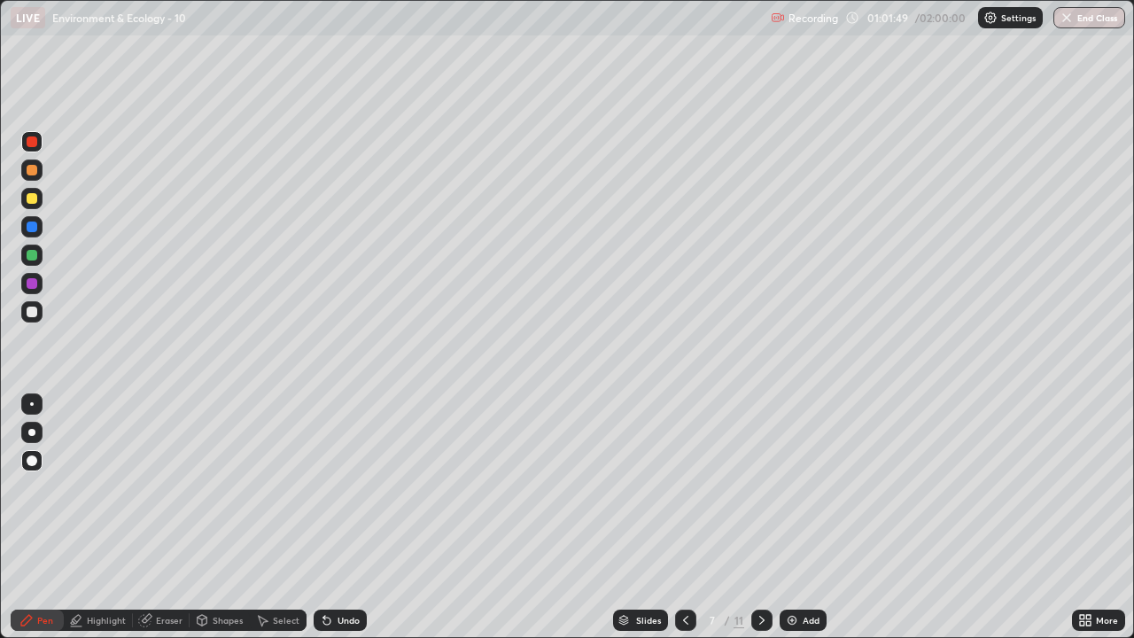
click at [1083, 517] on div "More" at bounding box center [1098, 620] width 53 height 35
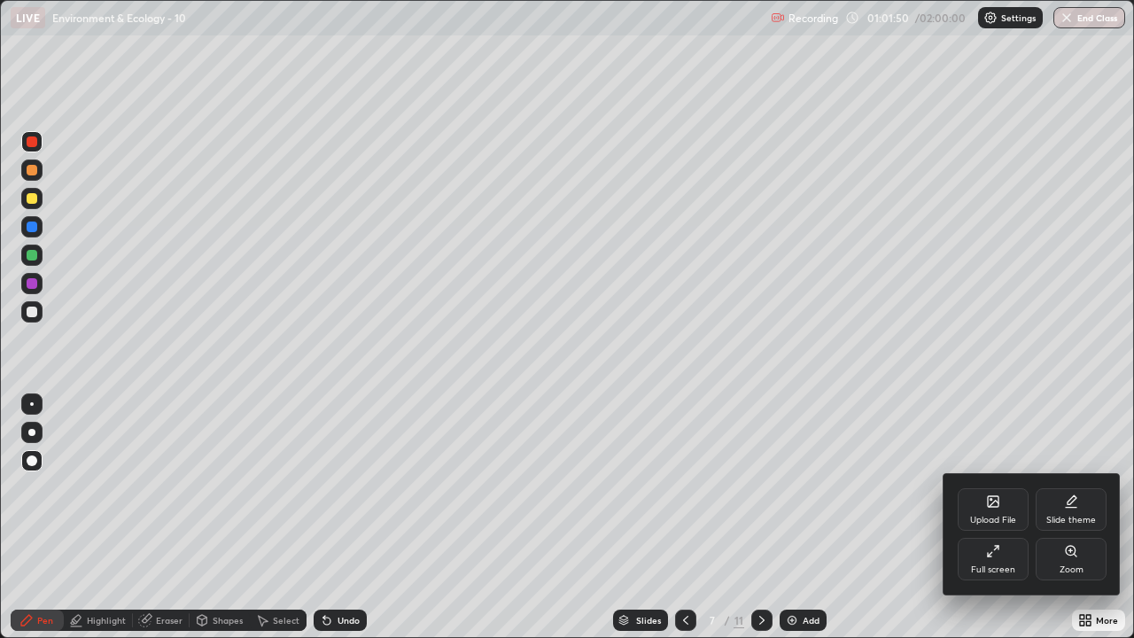
click at [1018, 517] on div at bounding box center [567, 319] width 1134 height 638
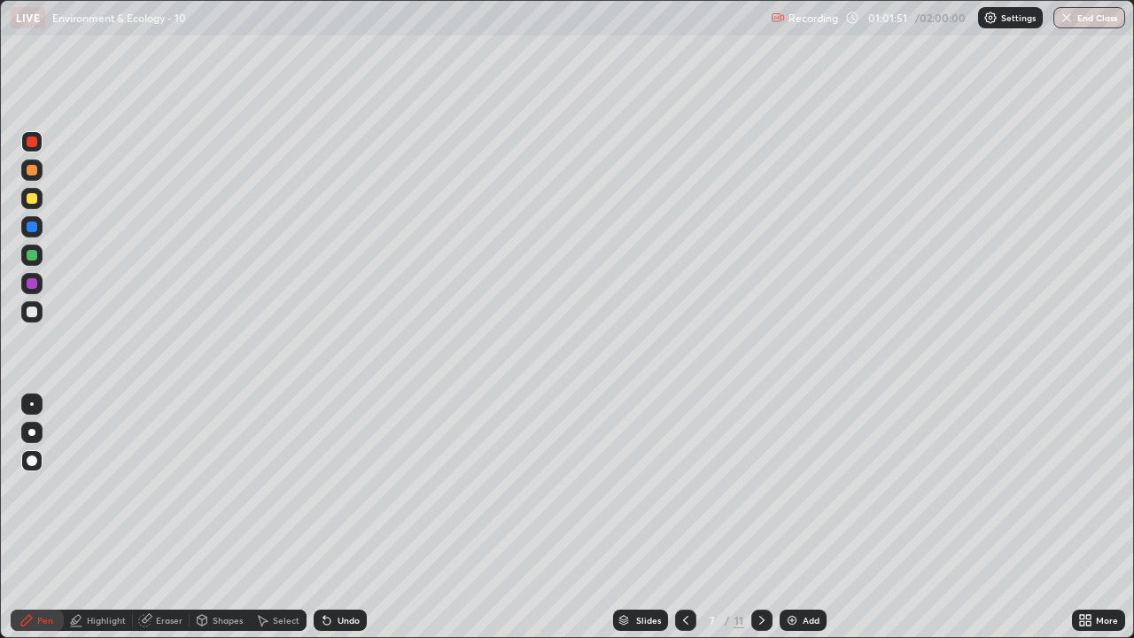
click at [1054, 517] on div "Slides 7 / 11 Add" at bounding box center [719, 620] width 705 height 35
click at [1083, 517] on div "More" at bounding box center [1098, 620] width 53 height 35
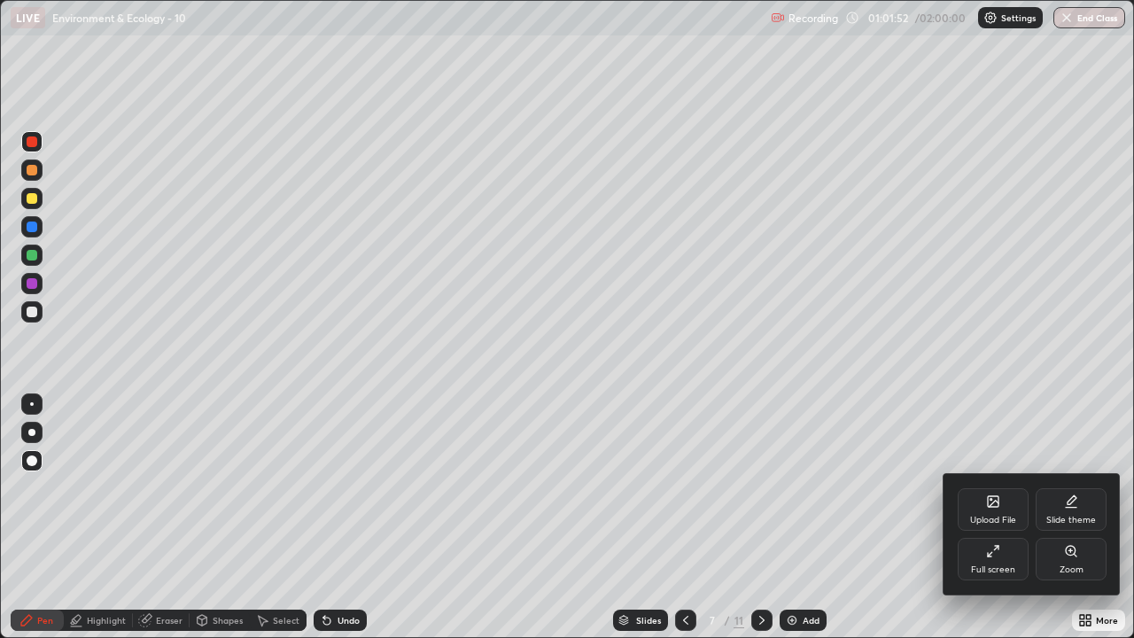
click at [887, 517] on div at bounding box center [567, 319] width 1134 height 638
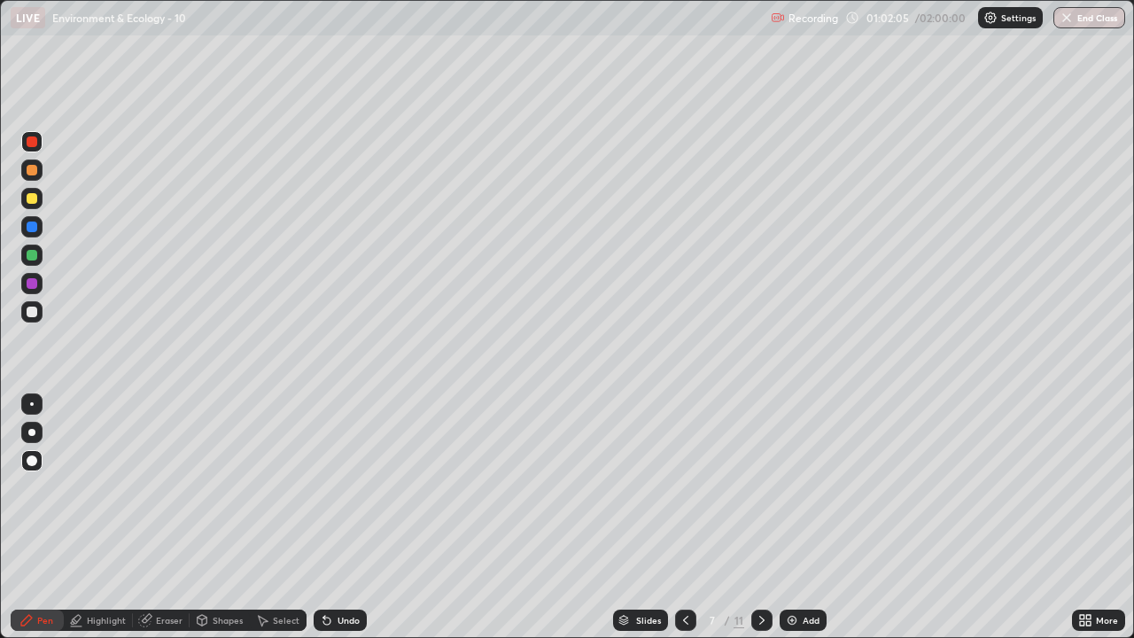
click at [325, 517] on icon at bounding box center [326, 621] width 7 height 7
click at [355, 517] on div "Undo" at bounding box center [349, 620] width 22 height 9
click at [546, 517] on div "Slides 7 / 11 Add" at bounding box center [719, 620] width 705 height 35
click at [34, 169] on div at bounding box center [32, 170] width 11 height 11
click at [34, 170] on div at bounding box center [32, 170] width 11 height 11
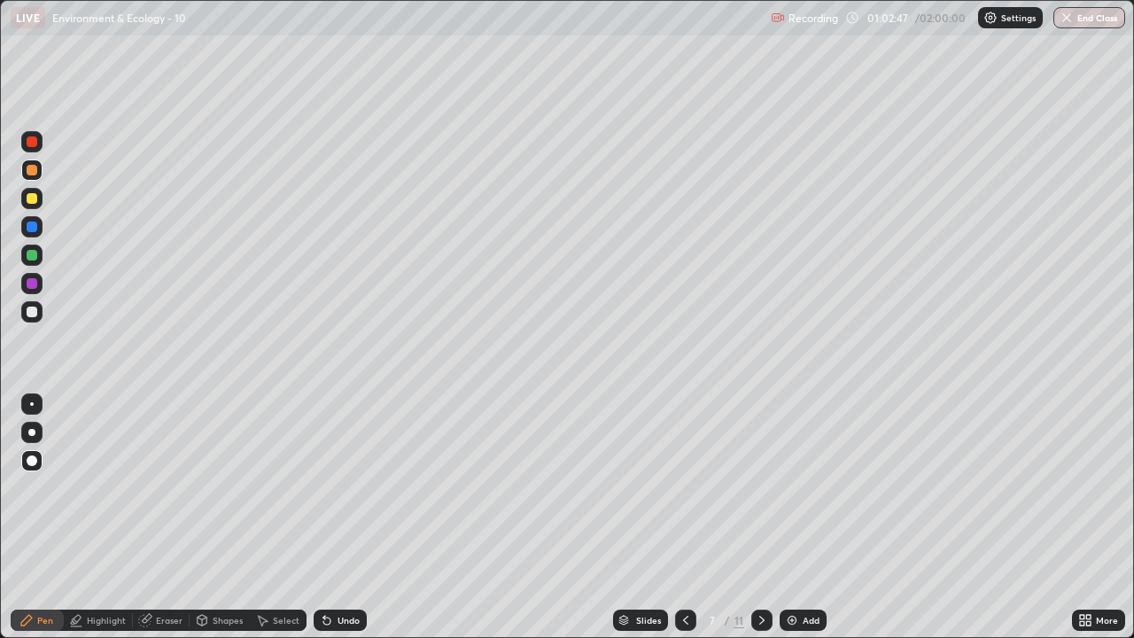
click at [22, 284] on div at bounding box center [31, 283] width 21 height 21
click at [335, 517] on div "Undo" at bounding box center [340, 620] width 53 height 21
click at [86, 517] on div "Highlight" at bounding box center [98, 620] width 69 height 21
click at [35, 227] on div at bounding box center [32, 227] width 11 height 11
click at [43, 517] on div "Pen" at bounding box center [45, 620] width 16 height 9
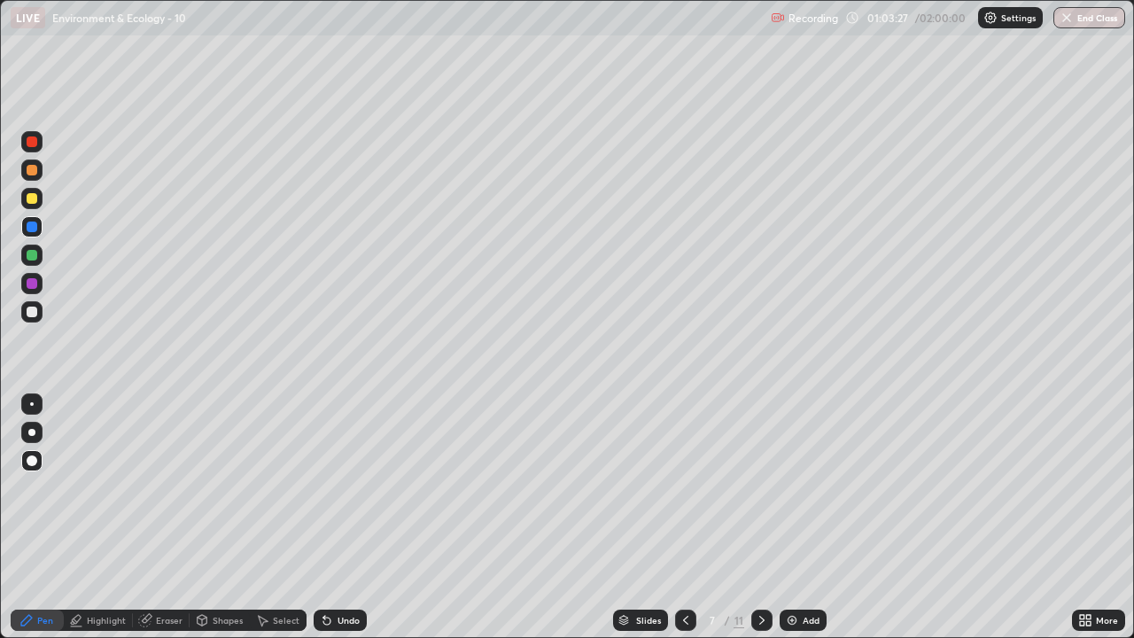
click at [32, 312] on div at bounding box center [32, 312] width 11 height 11
click at [326, 517] on icon at bounding box center [326, 621] width 7 height 7
click at [324, 517] on icon at bounding box center [326, 621] width 7 height 7
click at [105, 517] on div "Highlight" at bounding box center [106, 620] width 39 height 9
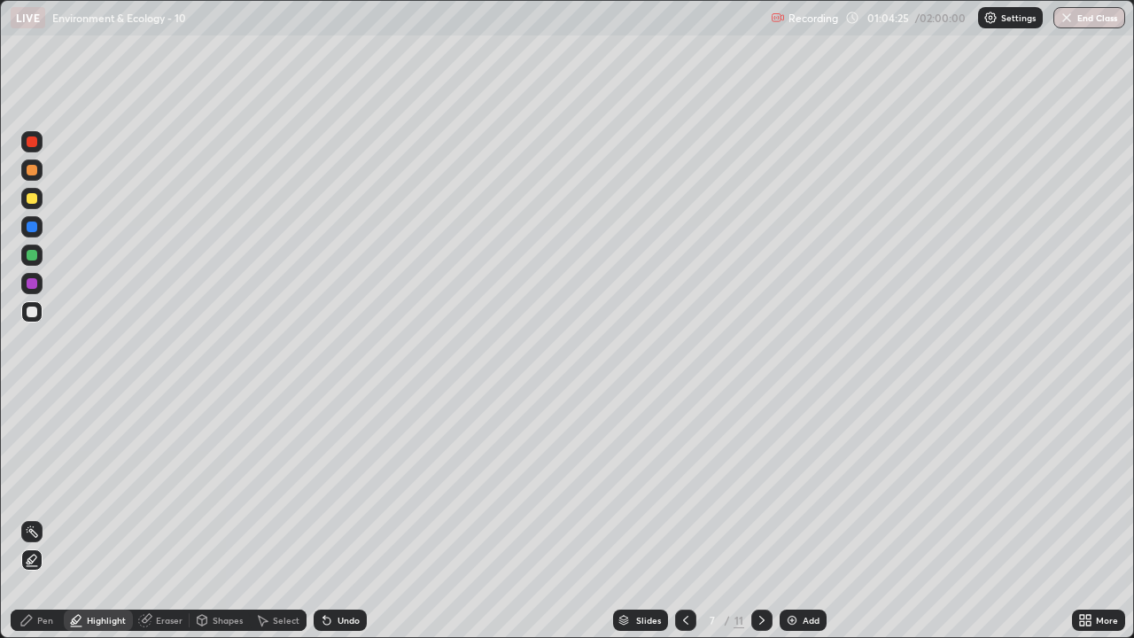
click at [34, 310] on div at bounding box center [32, 312] width 11 height 11
click at [43, 517] on div "Pen" at bounding box center [37, 620] width 53 height 21
click at [32, 142] on div at bounding box center [32, 141] width 11 height 11
click at [108, 517] on div "Highlight" at bounding box center [106, 620] width 39 height 9
click at [34, 168] on div at bounding box center [32, 170] width 11 height 11
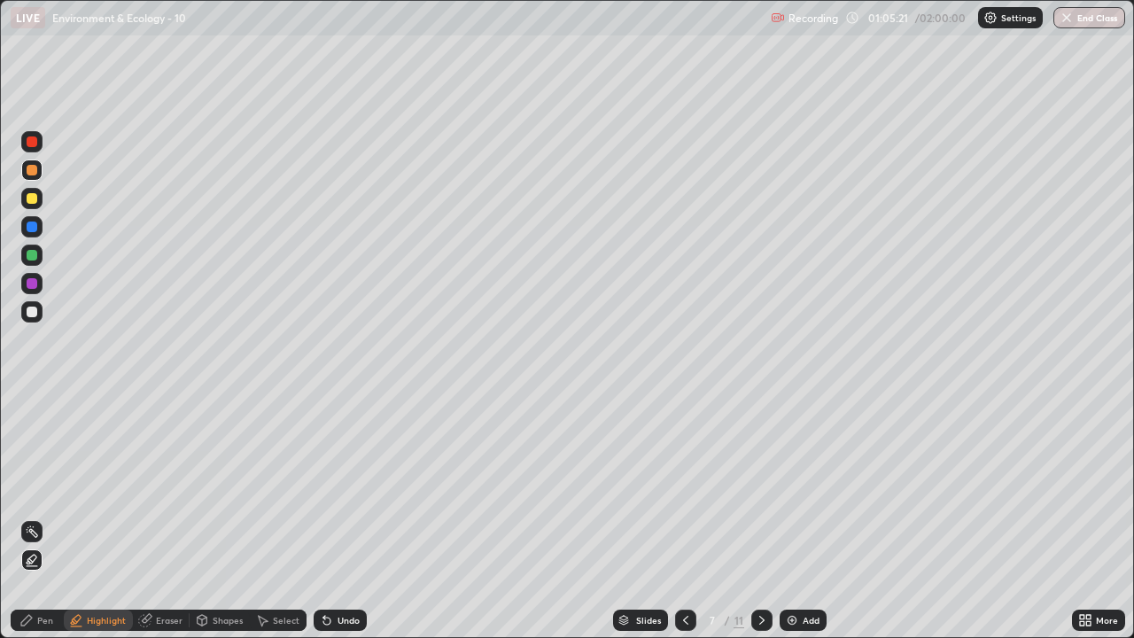
click at [46, 517] on div "Pen" at bounding box center [45, 620] width 16 height 9
click at [32, 258] on div at bounding box center [32, 255] width 11 height 11
click at [27, 311] on div at bounding box center [32, 312] width 11 height 11
click at [32, 172] on div at bounding box center [32, 170] width 11 height 11
click at [31, 203] on div at bounding box center [32, 198] width 11 height 11
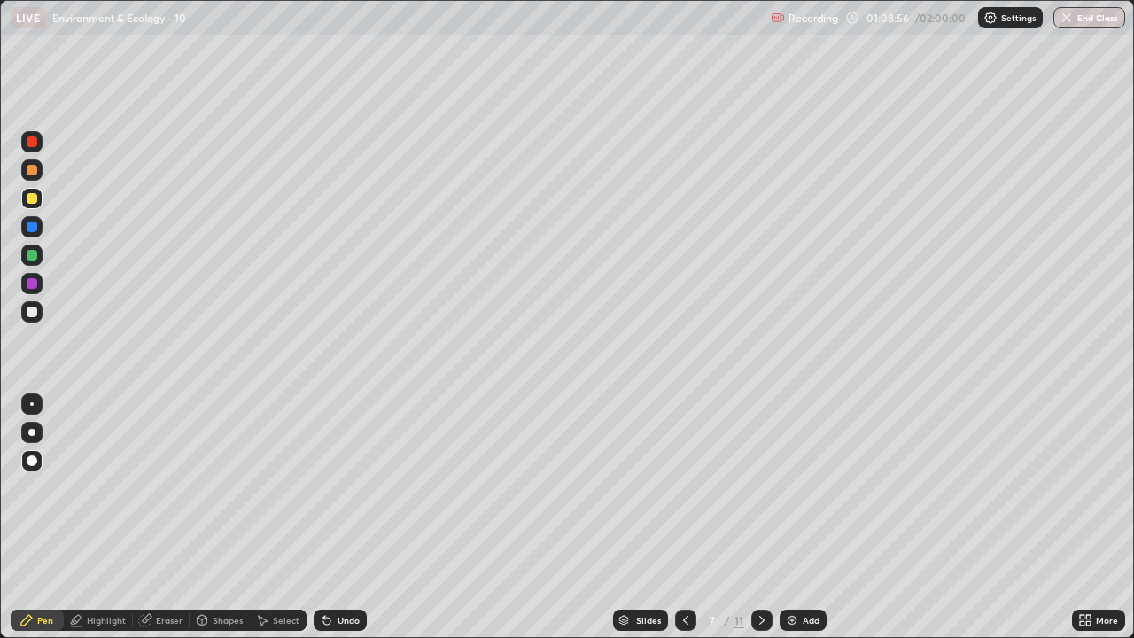
click at [30, 177] on div at bounding box center [31, 169] width 21 height 21
click at [30, 229] on div at bounding box center [32, 227] width 11 height 11
click at [35, 199] on div at bounding box center [32, 198] width 11 height 11
click at [33, 253] on div at bounding box center [32, 255] width 11 height 11
click at [31, 310] on div at bounding box center [32, 312] width 11 height 11
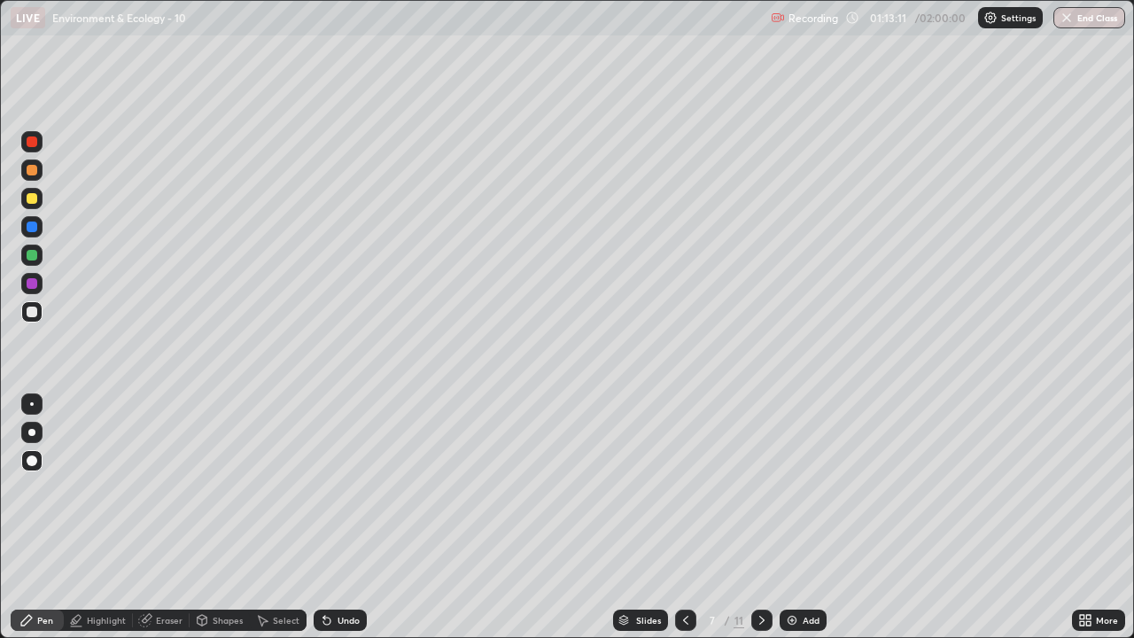
click at [32, 170] on div at bounding box center [32, 170] width 11 height 11
click at [39, 310] on div at bounding box center [31, 311] width 21 height 21
click at [32, 198] on div at bounding box center [32, 198] width 11 height 11
click at [34, 258] on div at bounding box center [32, 255] width 11 height 11
click at [34, 316] on div at bounding box center [32, 312] width 11 height 11
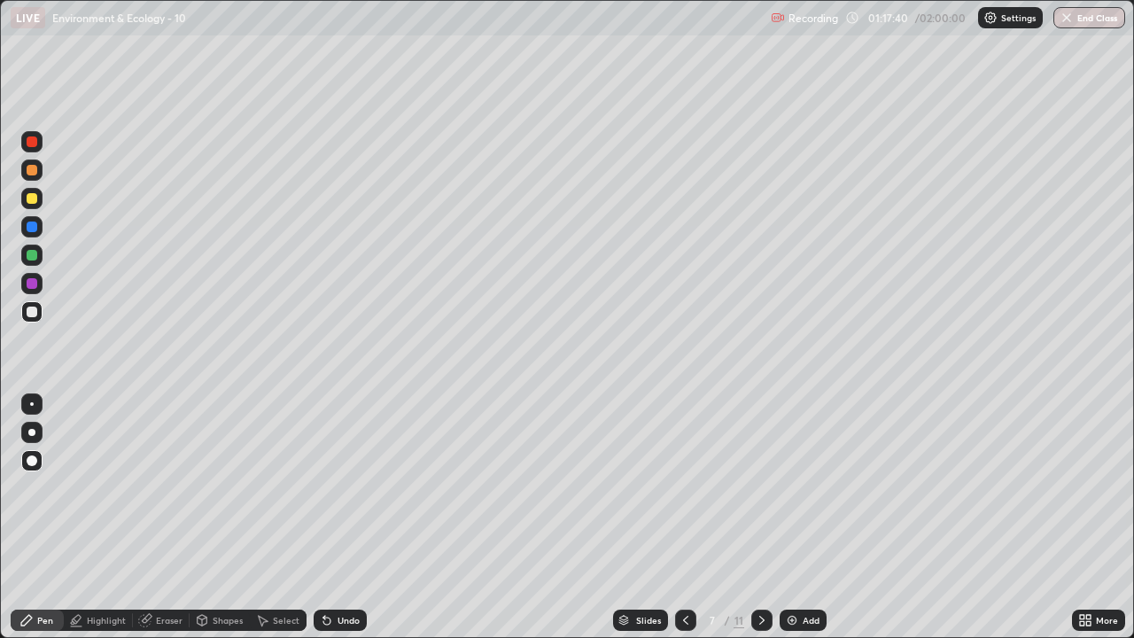
click at [757, 517] on icon at bounding box center [762, 620] width 14 height 14
click at [30, 227] on div at bounding box center [32, 227] width 11 height 11
click at [32, 255] on div at bounding box center [32, 255] width 11 height 11
click at [32, 260] on div at bounding box center [32, 255] width 11 height 11
click at [32, 287] on div at bounding box center [32, 283] width 11 height 11
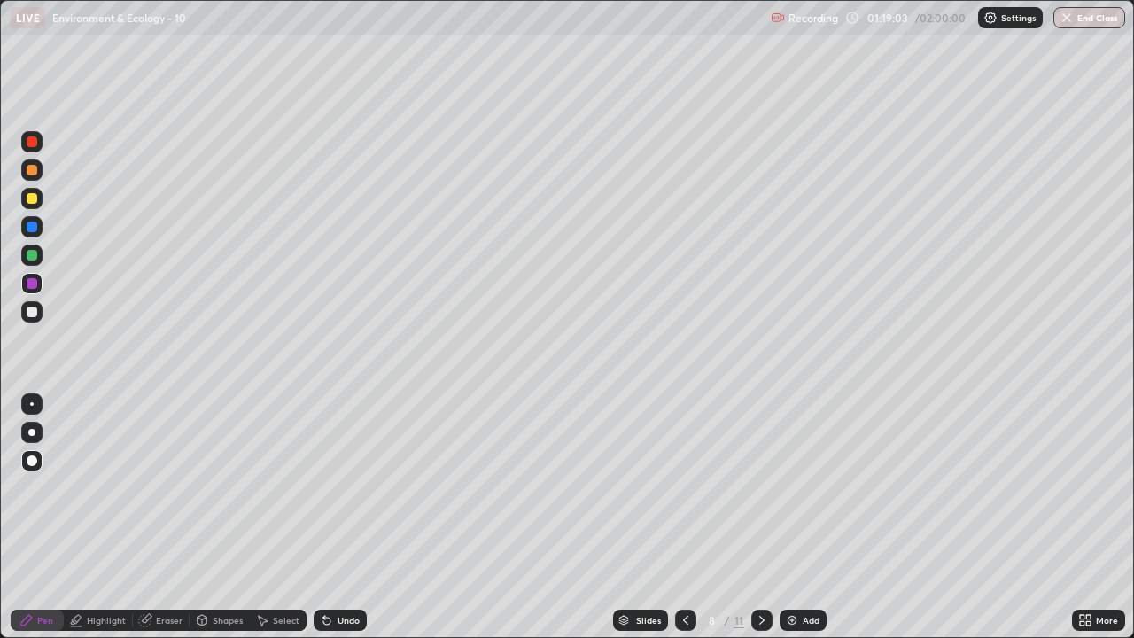
click at [32, 201] on div at bounding box center [32, 198] width 11 height 11
click at [29, 285] on div at bounding box center [32, 283] width 11 height 11
click at [29, 200] on div at bounding box center [32, 198] width 11 height 11
click at [27, 284] on div at bounding box center [32, 283] width 11 height 11
click at [29, 168] on div at bounding box center [32, 170] width 11 height 11
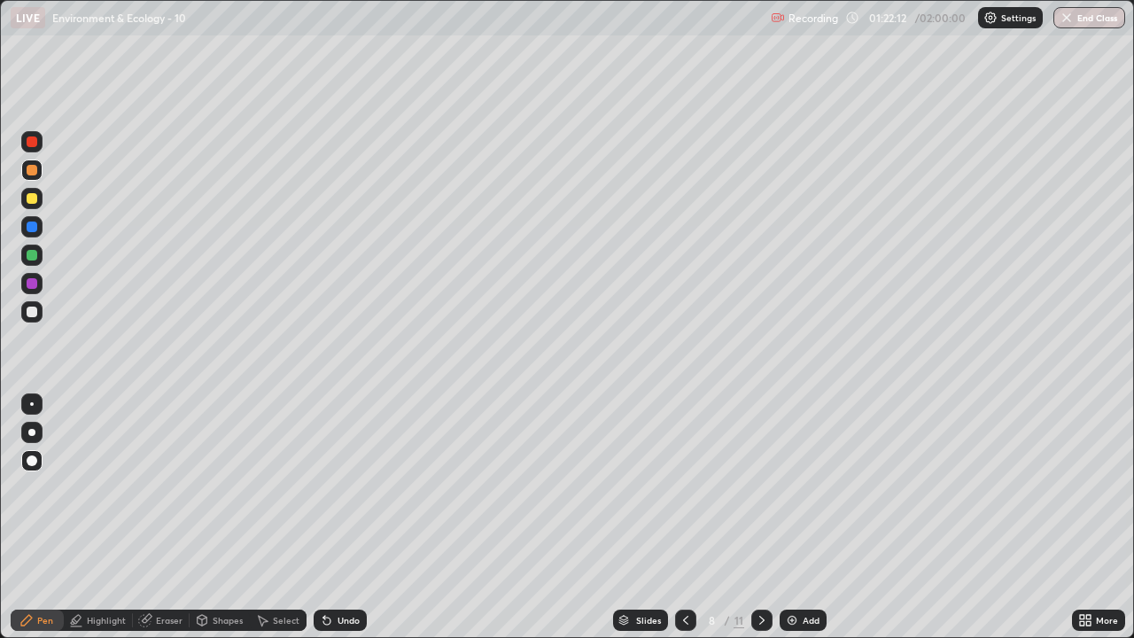
click at [32, 255] on div at bounding box center [32, 255] width 11 height 11
click at [32, 198] on div at bounding box center [32, 198] width 11 height 11
click at [32, 259] on div at bounding box center [32, 255] width 11 height 11
click at [23, 196] on div at bounding box center [31, 198] width 21 height 21
click at [344, 517] on div "Undo" at bounding box center [349, 620] width 22 height 9
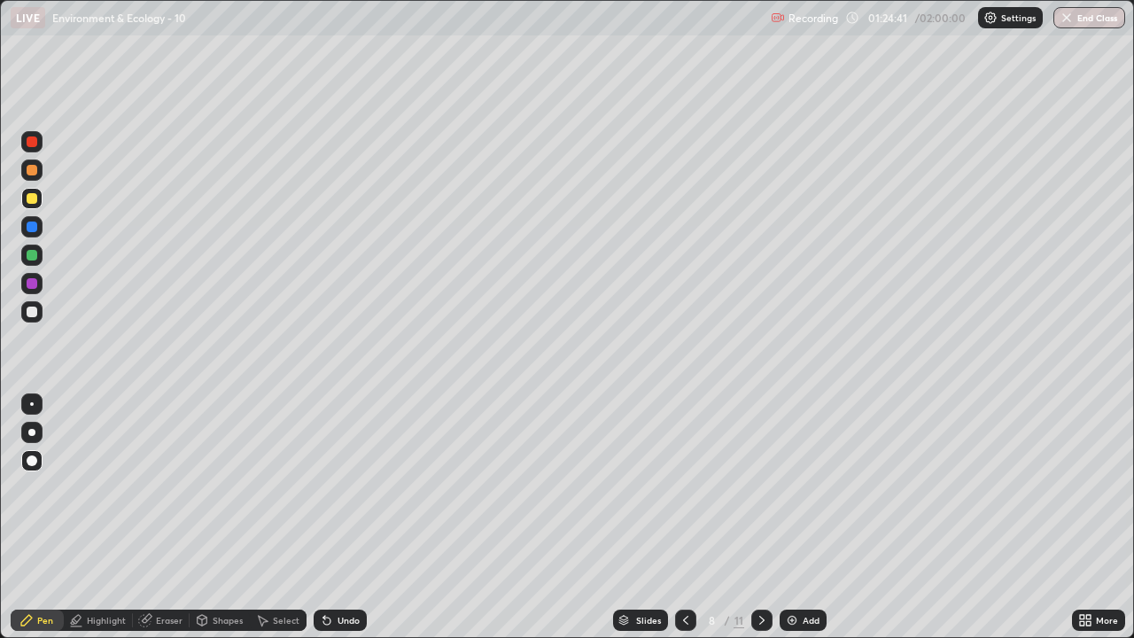
click at [29, 169] on div at bounding box center [32, 170] width 11 height 11
click at [35, 195] on div at bounding box center [32, 198] width 11 height 11
click at [35, 169] on div at bounding box center [32, 170] width 11 height 11
click at [27, 308] on div at bounding box center [32, 312] width 11 height 11
click at [32, 198] on div at bounding box center [32, 198] width 11 height 11
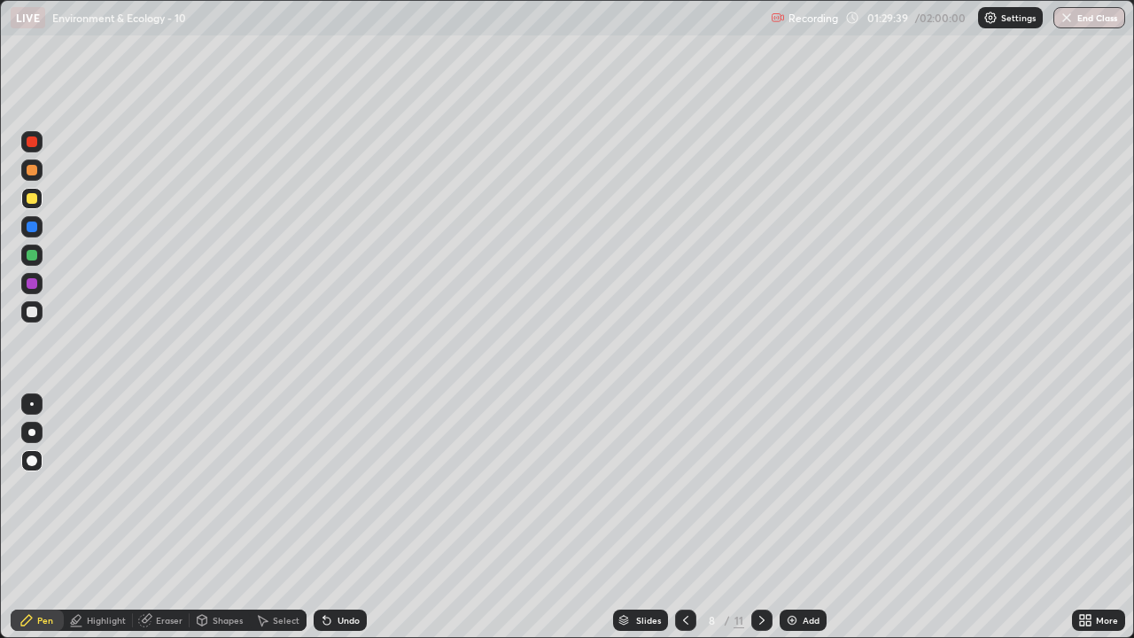
click at [32, 255] on div at bounding box center [32, 255] width 11 height 11
click at [751, 517] on div at bounding box center [761, 620] width 21 height 21
click at [34, 200] on div at bounding box center [32, 198] width 11 height 11
click at [32, 284] on div at bounding box center [32, 283] width 11 height 11
click at [32, 199] on div at bounding box center [32, 198] width 11 height 11
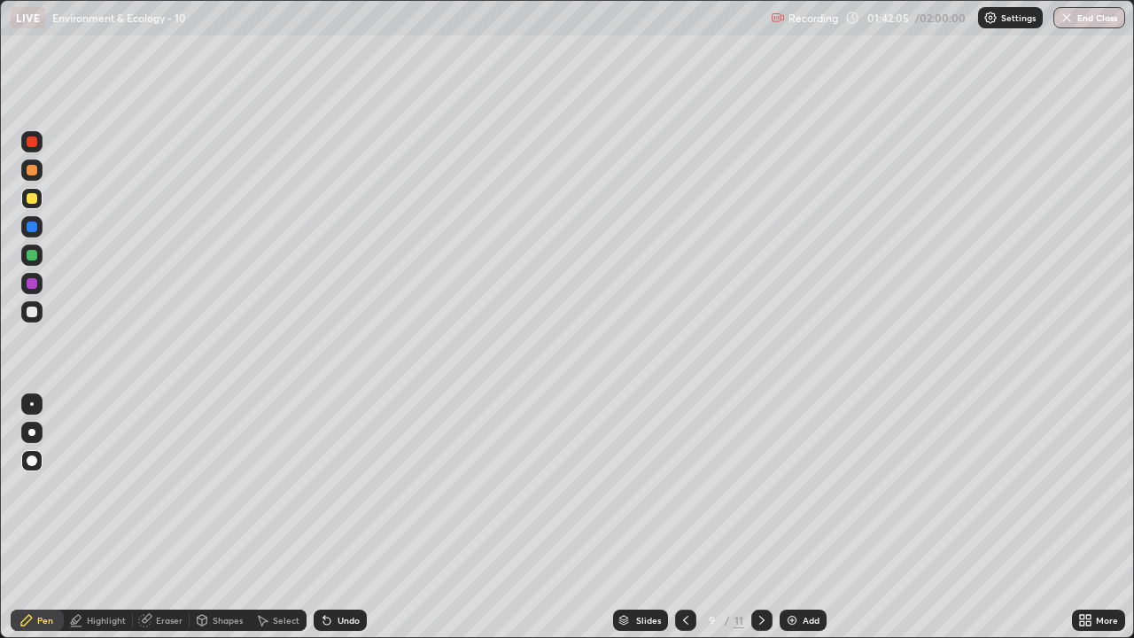
click at [32, 225] on div at bounding box center [32, 227] width 11 height 11
click at [36, 308] on div at bounding box center [32, 312] width 11 height 11
click at [679, 517] on div at bounding box center [685, 620] width 21 height 21
click at [683, 517] on icon at bounding box center [685, 620] width 5 height 9
click at [675, 517] on div at bounding box center [685, 620] width 21 height 35
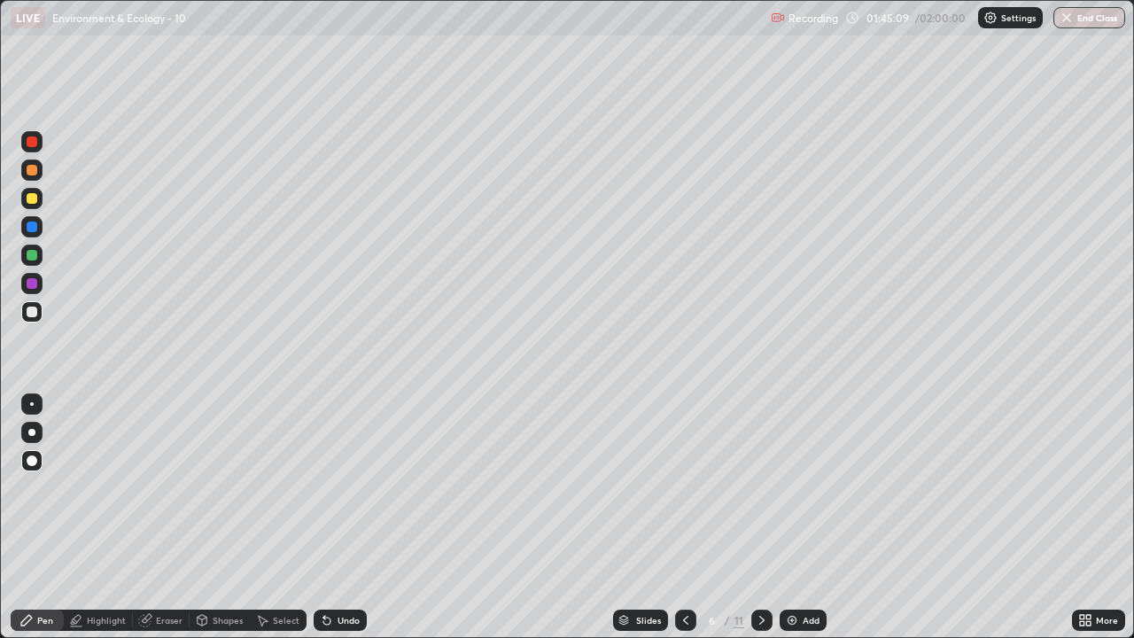
click at [676, 517] on div at bounding box center [685, 620] width 21 height 21
click at [684, 517] on icon at bounding box center [686, 620] width 14 height 14
click at [679, 517] on icon at bounding box center [686, 620] width 14 height 14
click at [684, 517] on icon at bounding box center [686, 620] width 14 height 14
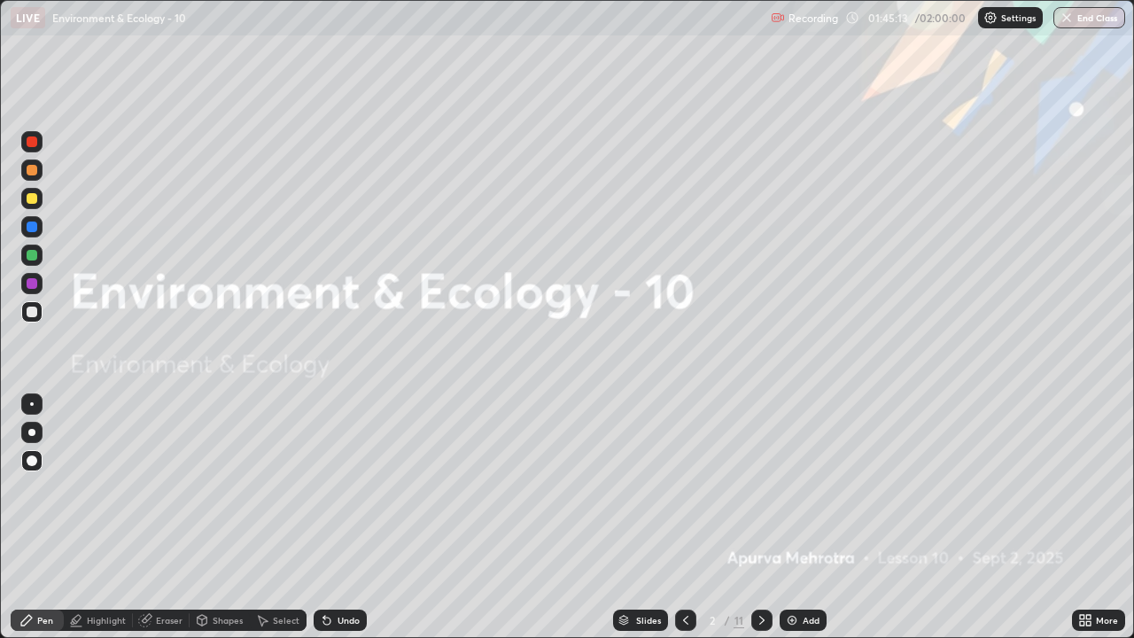
click at [761, 517] on icon at bounding box center [762, 620] width 14 height 14
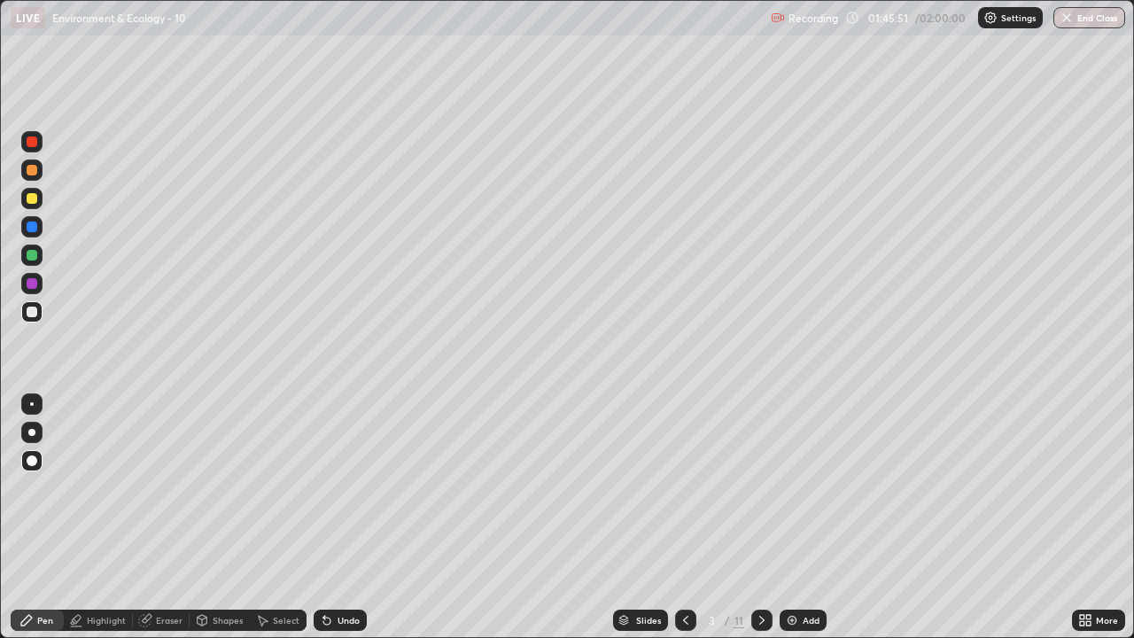
click at [759, 517] on icon at bounding box center [762, 620] width 14 height 14
click at [757, 517] on icon at bounding box center [762, 620] width 14 height 14
click at [760, 517] on icon at bounding box center [762, 620] width 14 height 14
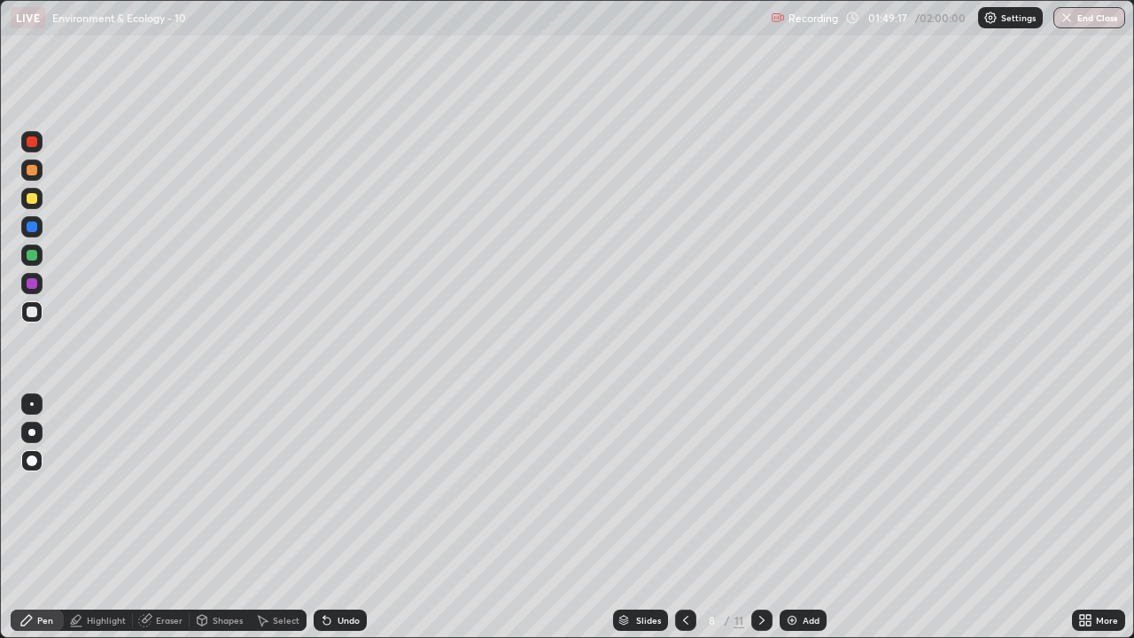
click at [758, 517] on icon at bounding box center [762, 620] width 14 height 14
click at [1060, 21] on img "button" at bounding box center [1067, 18] width 14 height 14
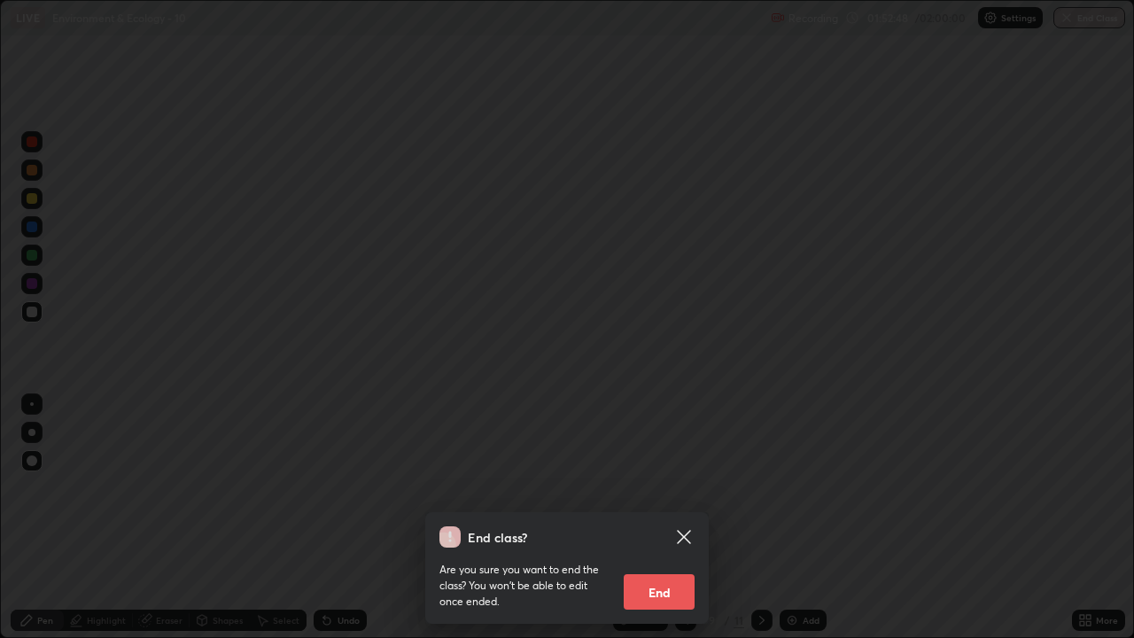
click at [644, 517] on button "End" at bounding box center [659, 591] width 71 height 35
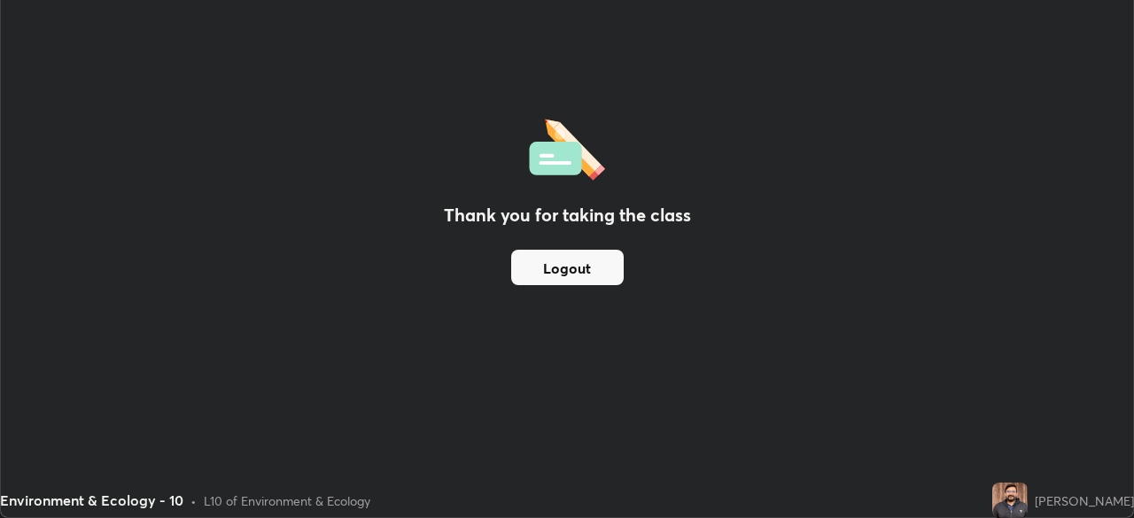
scroll to position [88089, 87474]
